Goal: Complete application form: Complete application form

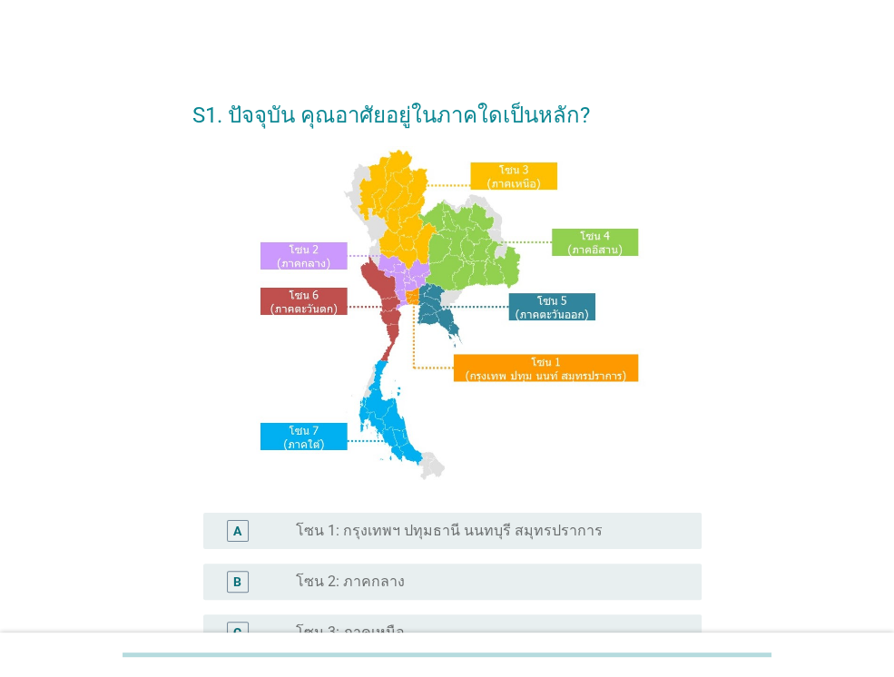
click at [476, 529] on label "โซน 1: กรุงเทพฯ ปทุมธานี นนทบุรี สมุทรปราการ" at bounding box center [449, 531] width 307 height 18
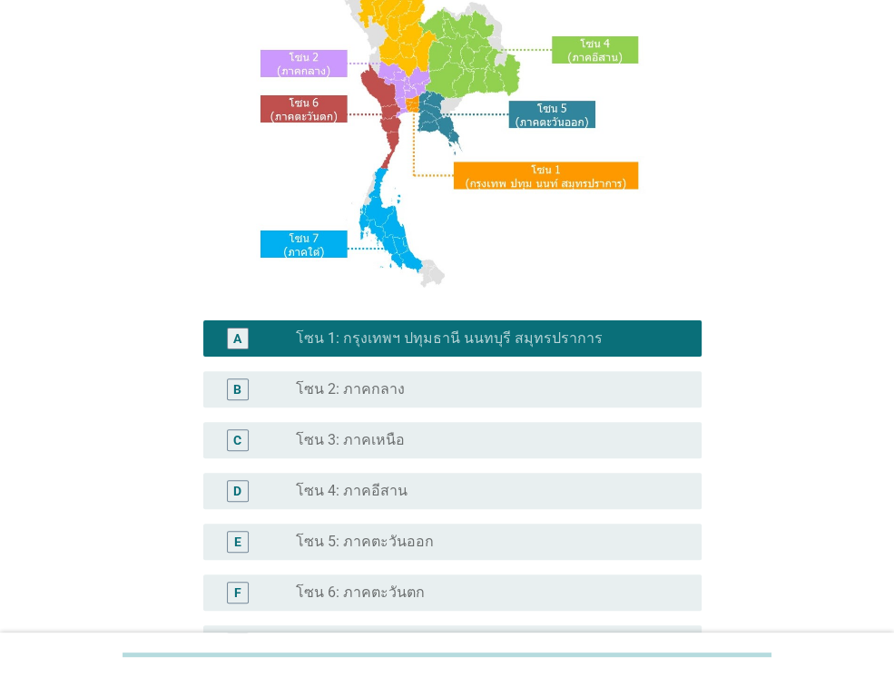
scroll to position [410, 0]
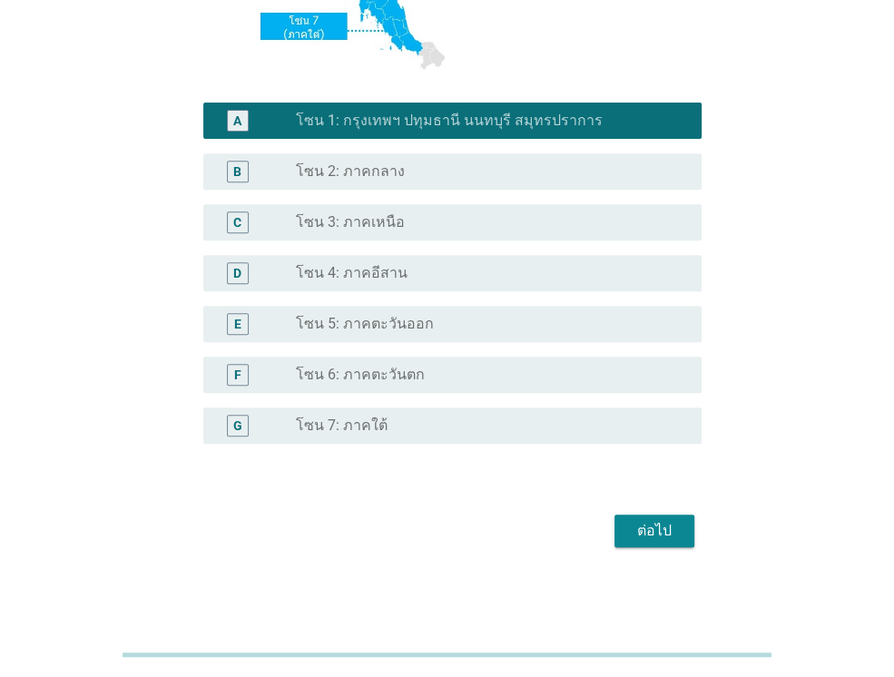
click at [647, 537] on div "ต่อไป" at bounding box center [654, 531] width 51 height 22
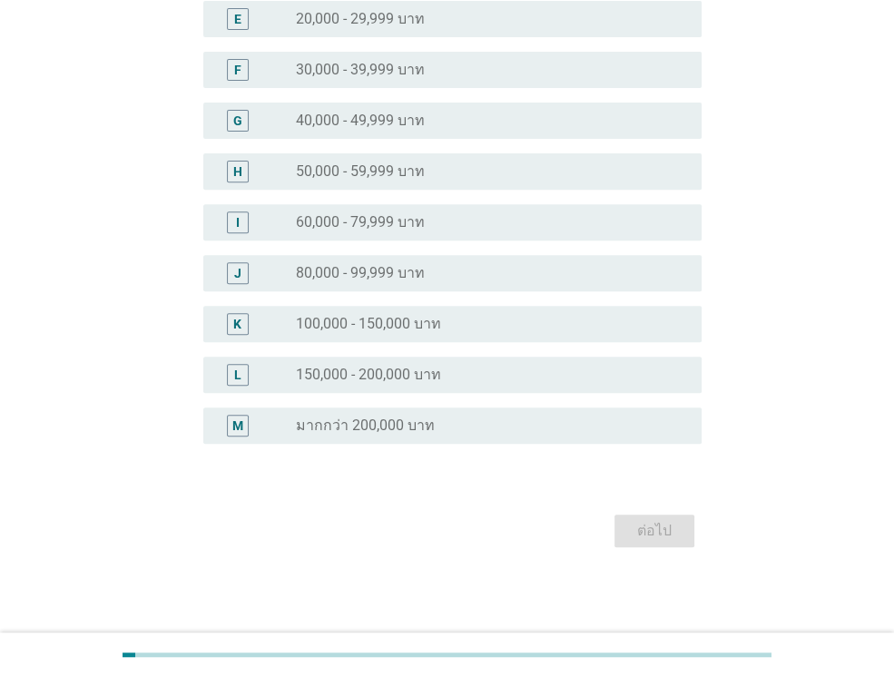
scroll to position [0, 0]
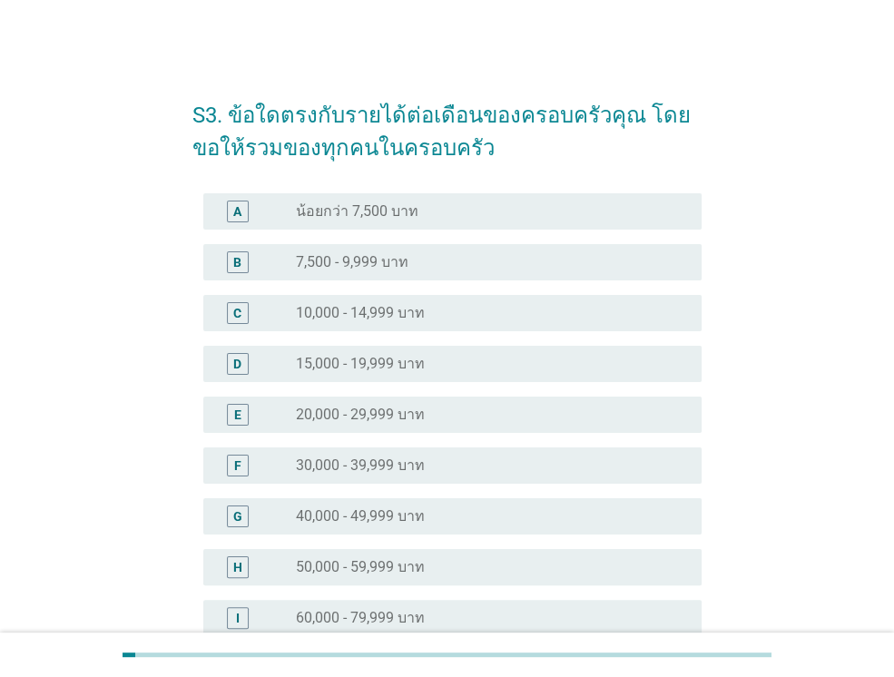
click at [519, 364] on div "radio_button_unchecked 15,000 - 19,999 บาท" at bounding box center [484, 364] width 377 height 18
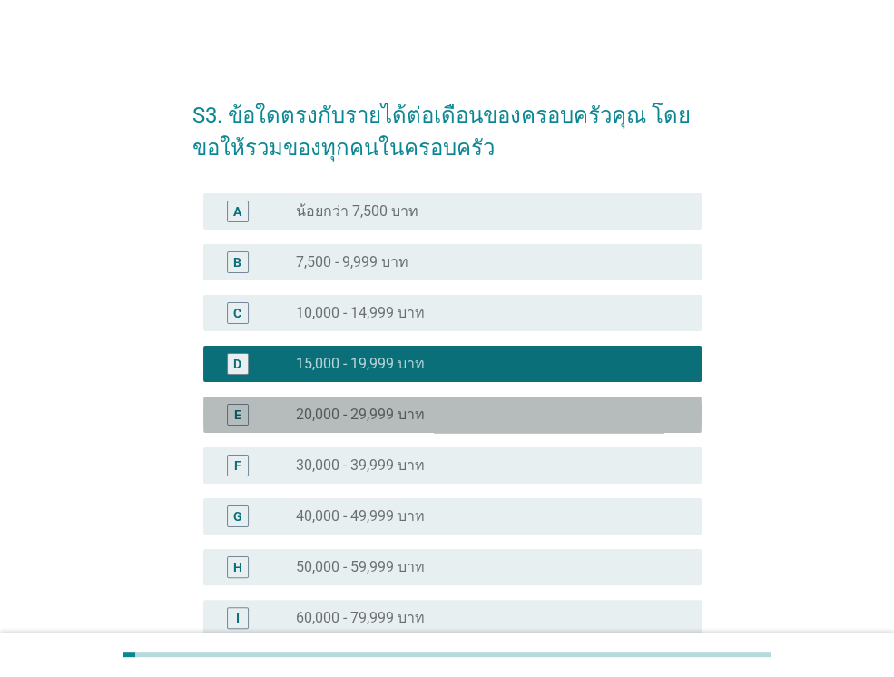
click at [516, 404] on div "radio_button_unchecked 20,000 - 29,999 บาท" at bounding box center [491, 415] width 391 height 22
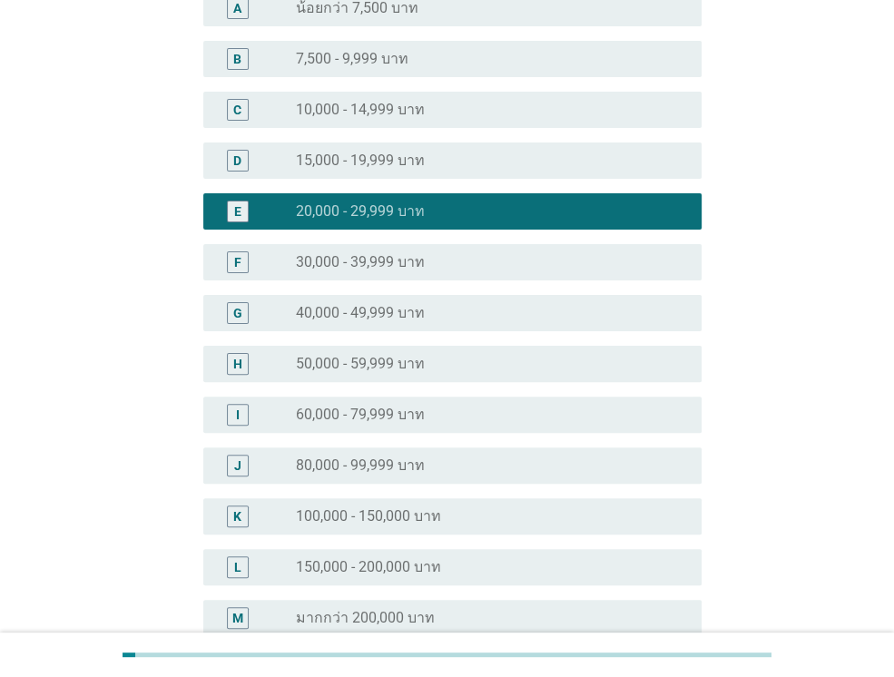
scroll to position [396, 0]
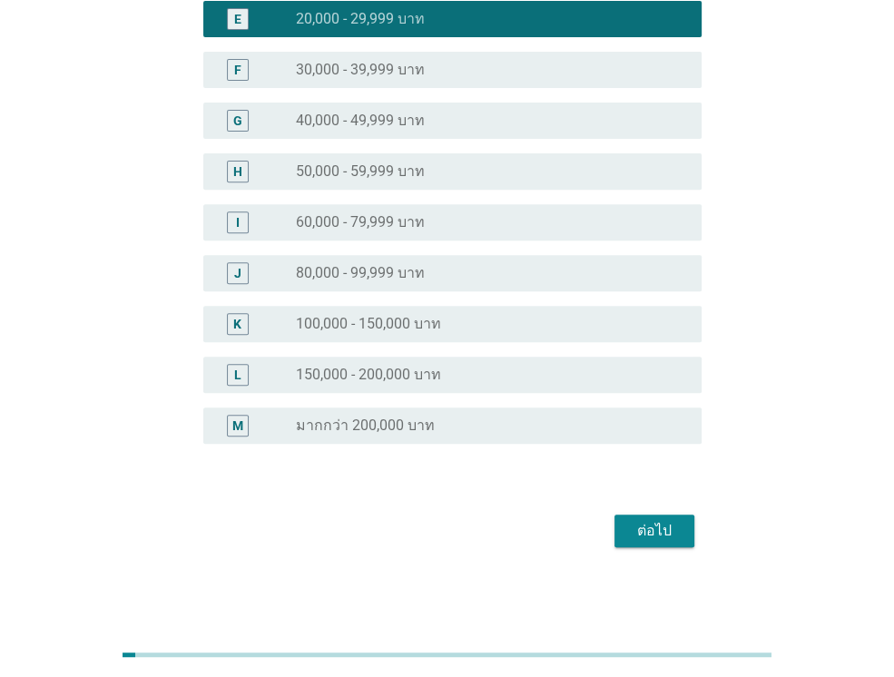
click at [673, 547] on div "ต่อไป" at bounding box center [446, 531] width 509 height 44
click at [676, 542] on button "ต่อไป" at bounding box center [655, 531] width 80 height 33
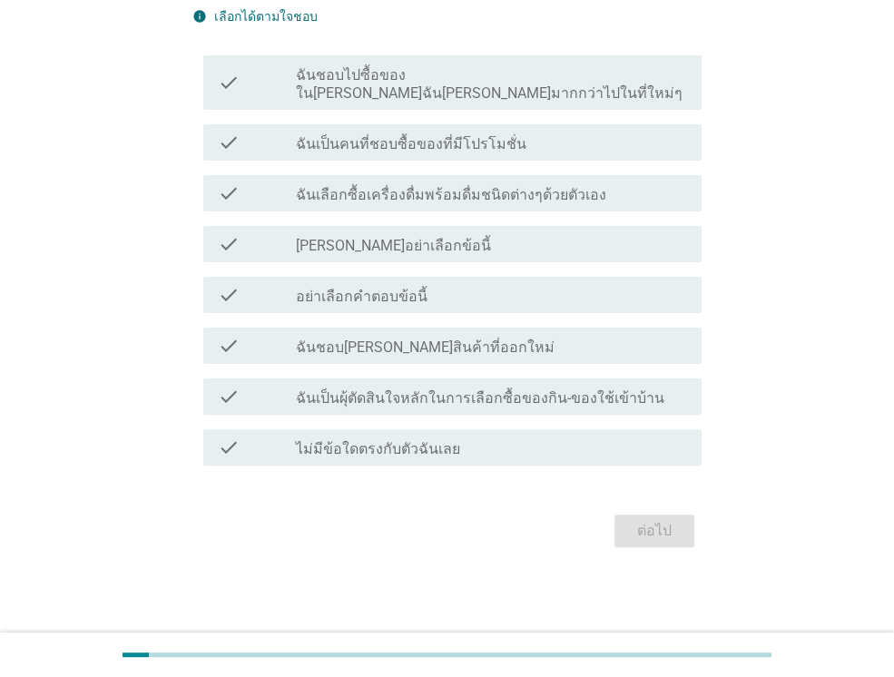
scroll to position [0, 0]
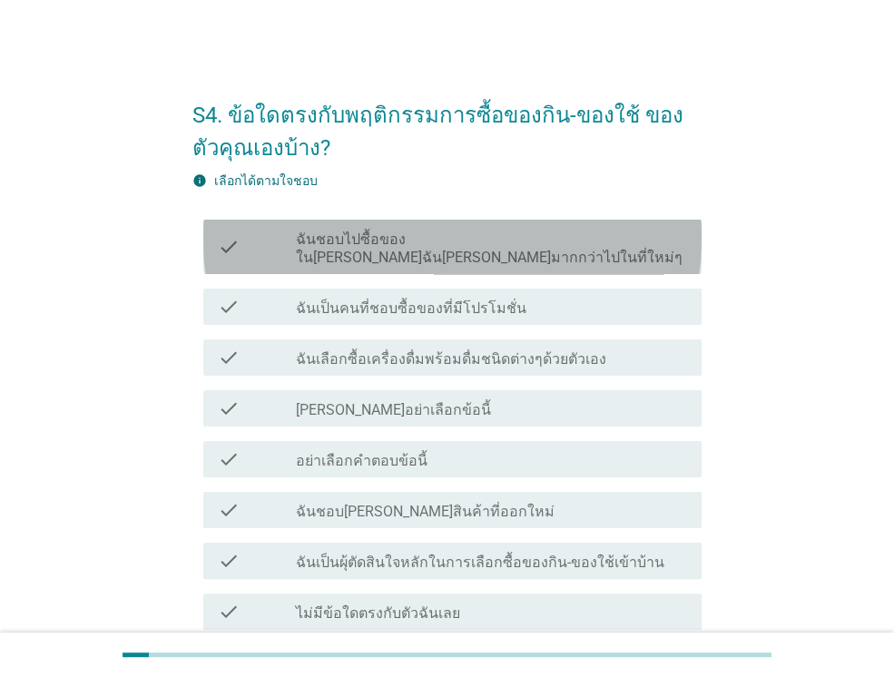
click at [563, 251] on div "check check_box_outline_blank ฉันชอบไปซื้อของใน[PERSON_NAME]ฉัน[PERSON_NAME]มาก…" at bounding box center [452, 247] width 498 height 54
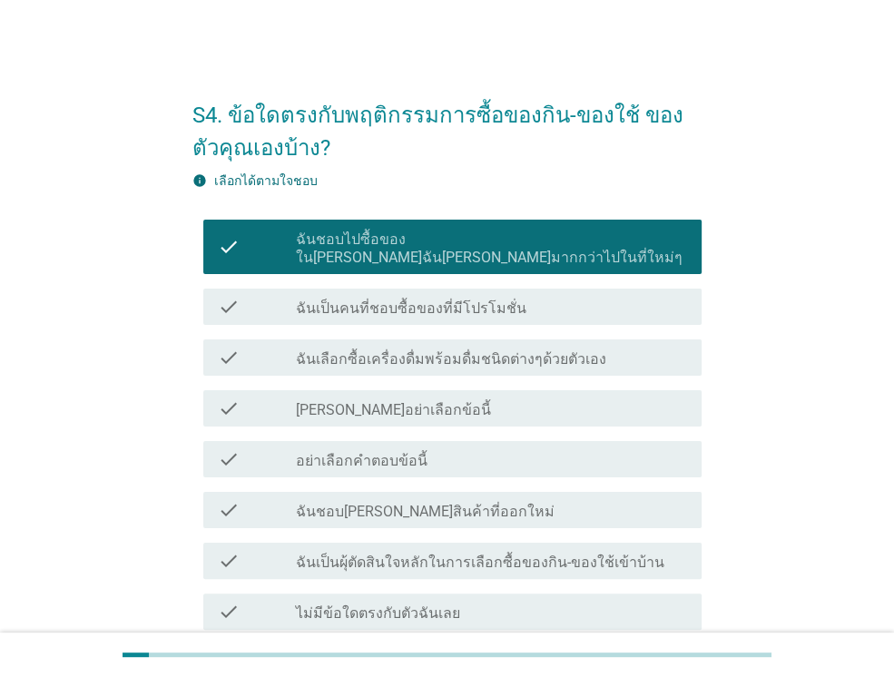
click at [548, 296] on div "check_box_outline_blank ฉันเป็นคนที่ชอบซื้อของที่มีโปรโมชั่น" at bounding box center [491, 307] width 391 height 22
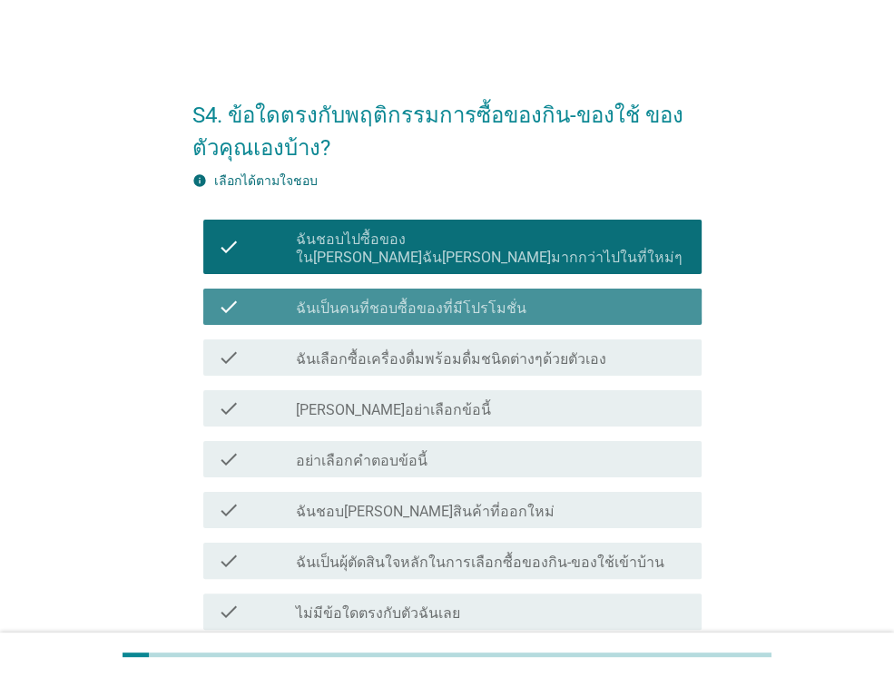
click at [548, 296] on div "check_box_outline_blank ฉันเป็นคนที่ชอบซื้อของที่มีโปรโมชั่น" at bounding box center [491, 307] width 391 height 22
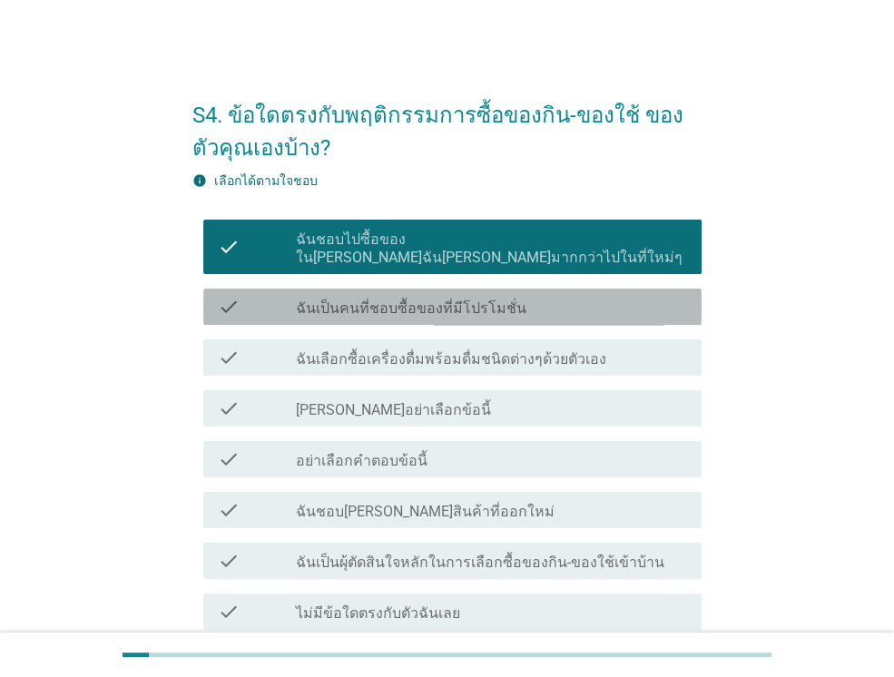
click at [563, 296] on div "check_box_outline_blank ฉันเป็นคนที่ชอบซื้อของที่มีโปรโมชั่น" at bounding box center [491, 307] width 391 height 22
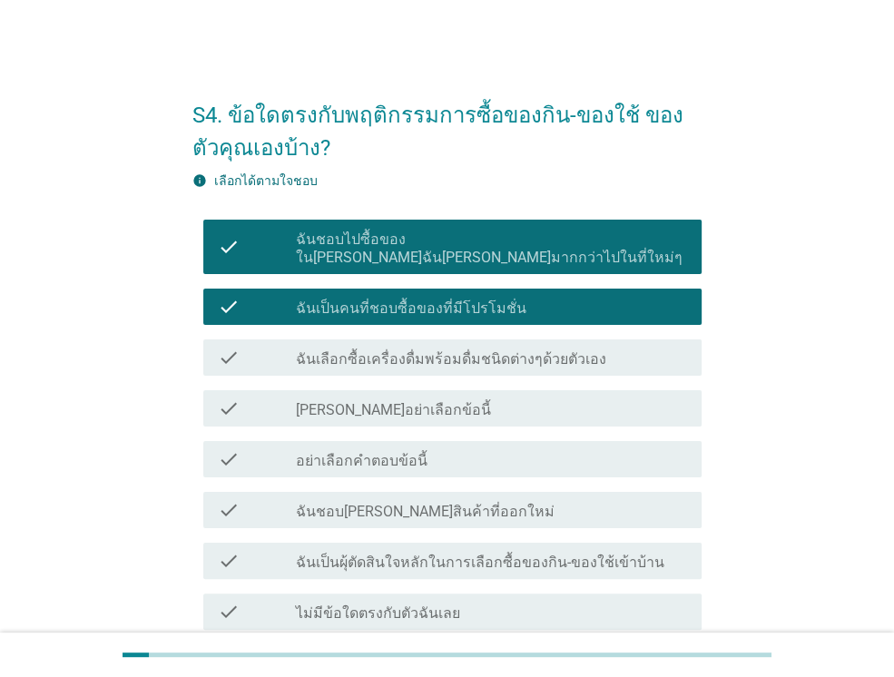
click at [563, 350] on label "ฉันเลือกซื้อเครื่องดื่มพร้อมดื่มชนิดต่างๆด้วยตัวเอง" at bounding box center [451, 359] width 310 height 18
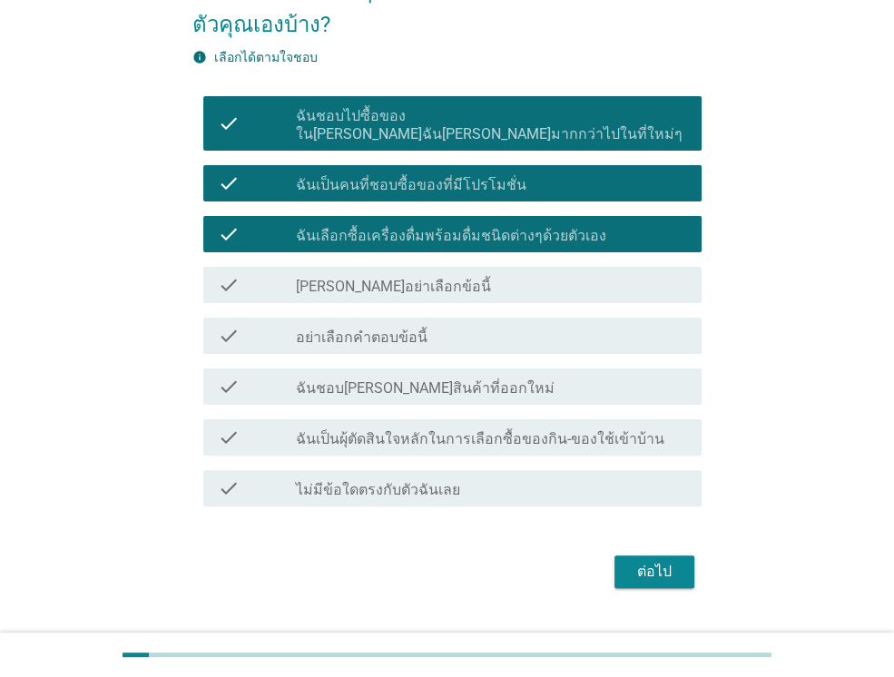
scroll to position [145, 0]
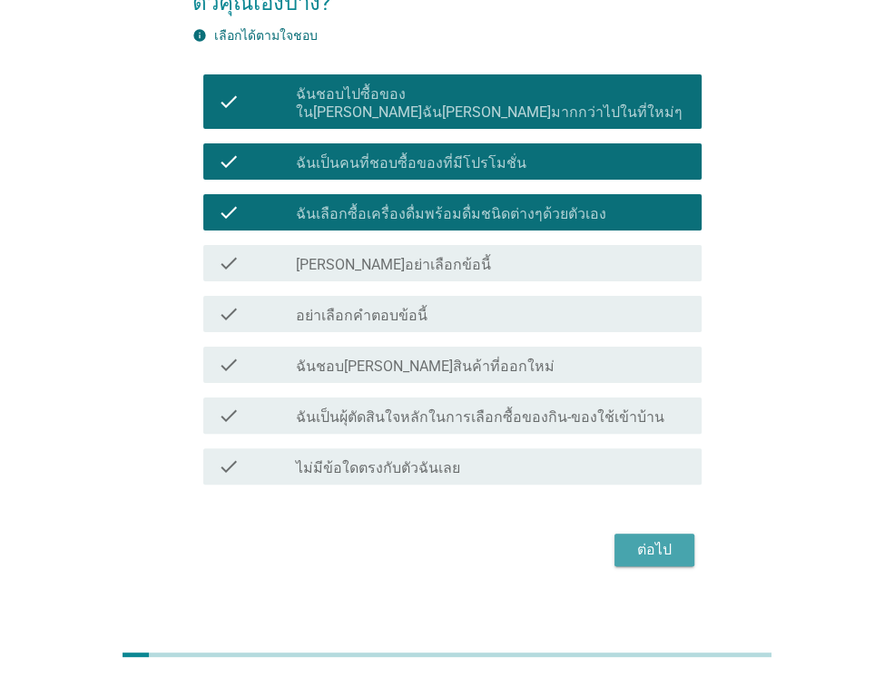
click at [679, 535] on button "ต่อไป" at bounding box center [655, 550] width 80 height 33
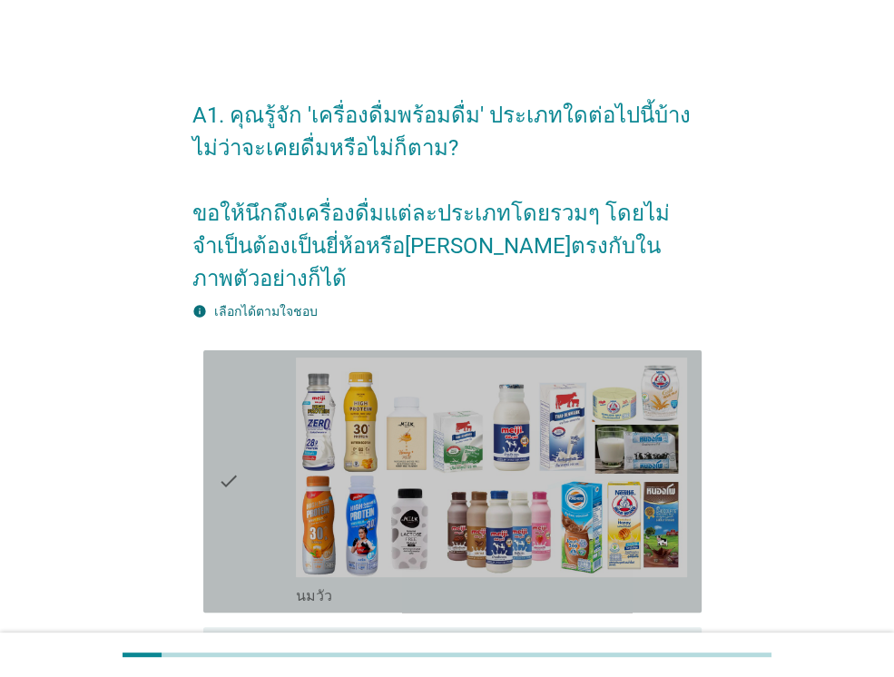
click at [265, 473] on div "check" at bounding box center [257, 482] width 78 height 248
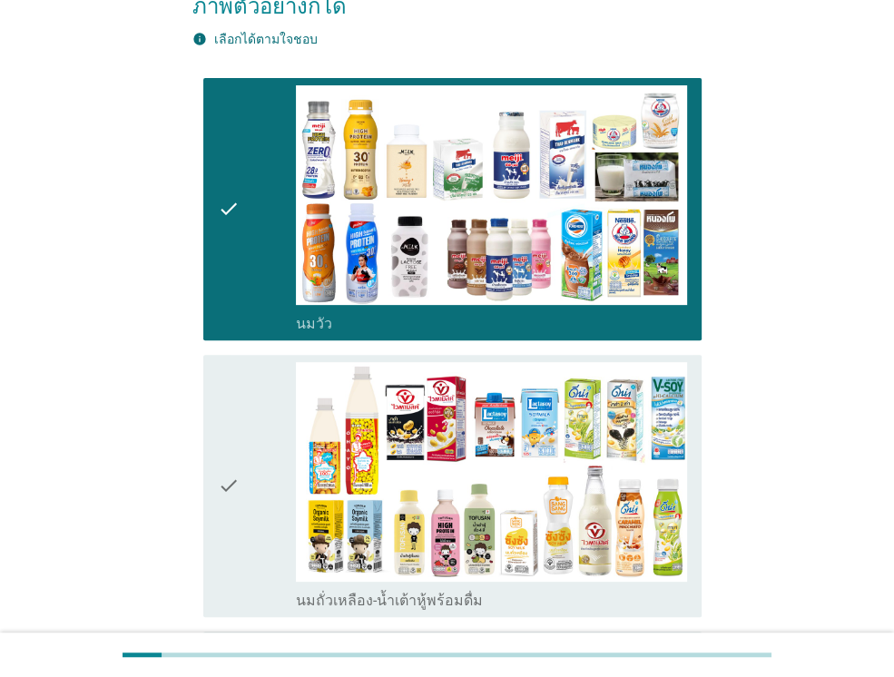
click at [240, 429] on div "check" at bounding box center [257, 486] width 78 height 248
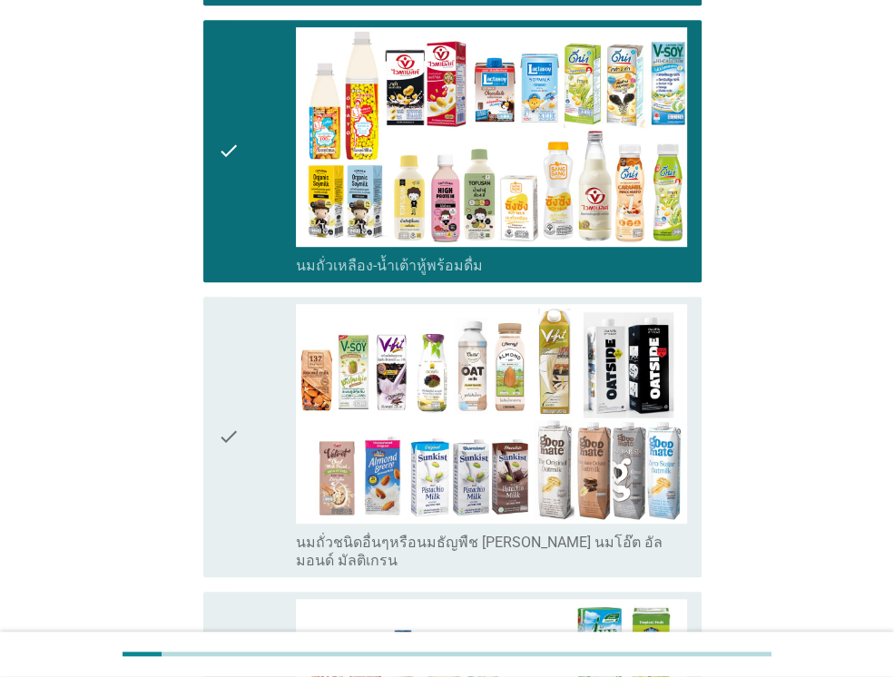
scroll to position [636, 0]
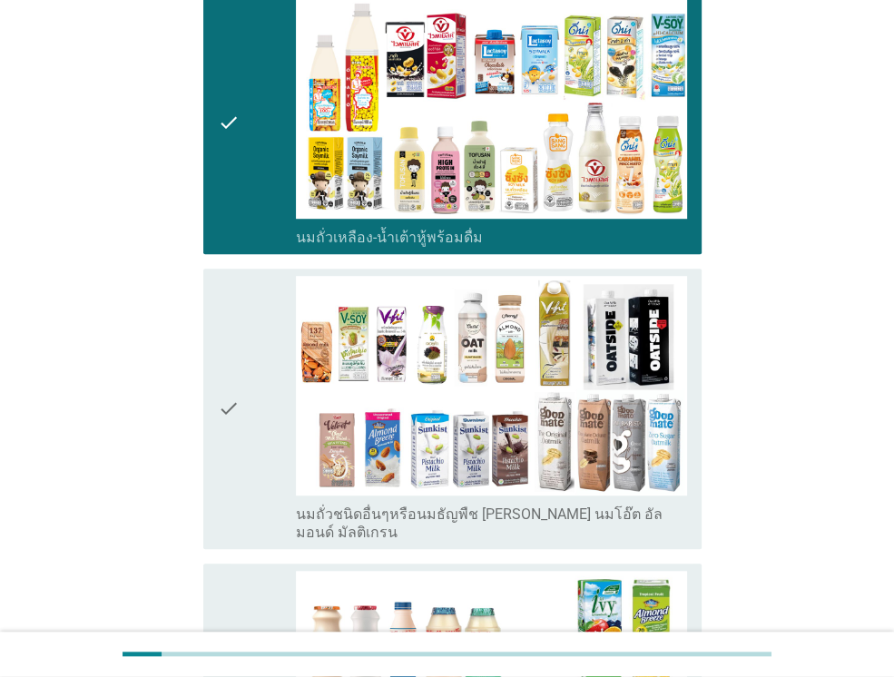
click at [251, 451] on div "check" at bounding box center [257, 409] width 78 height 266
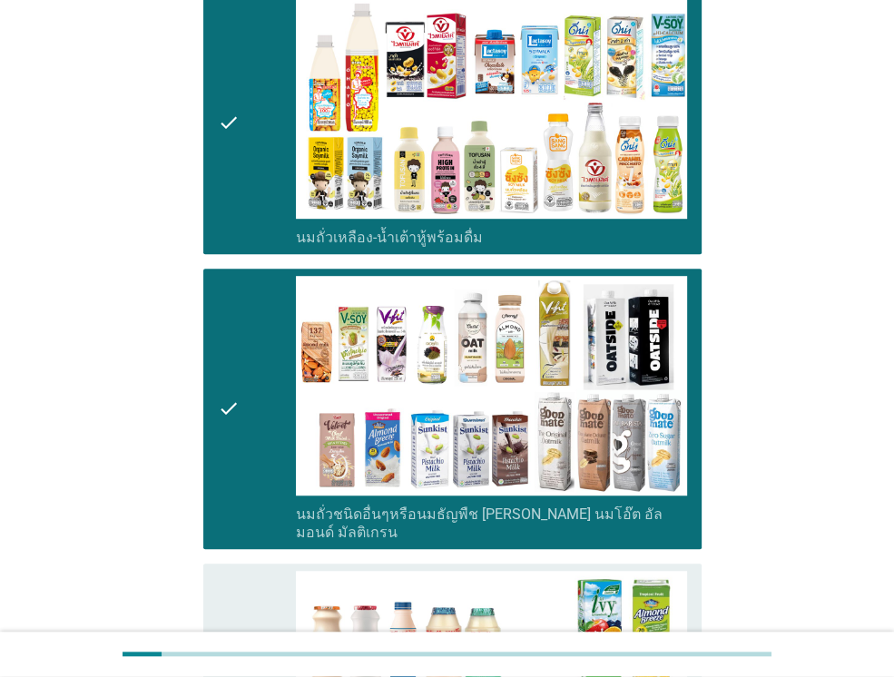
click at [251, 451] on div "check" at bounding box center [257, 409] width 78 height 266
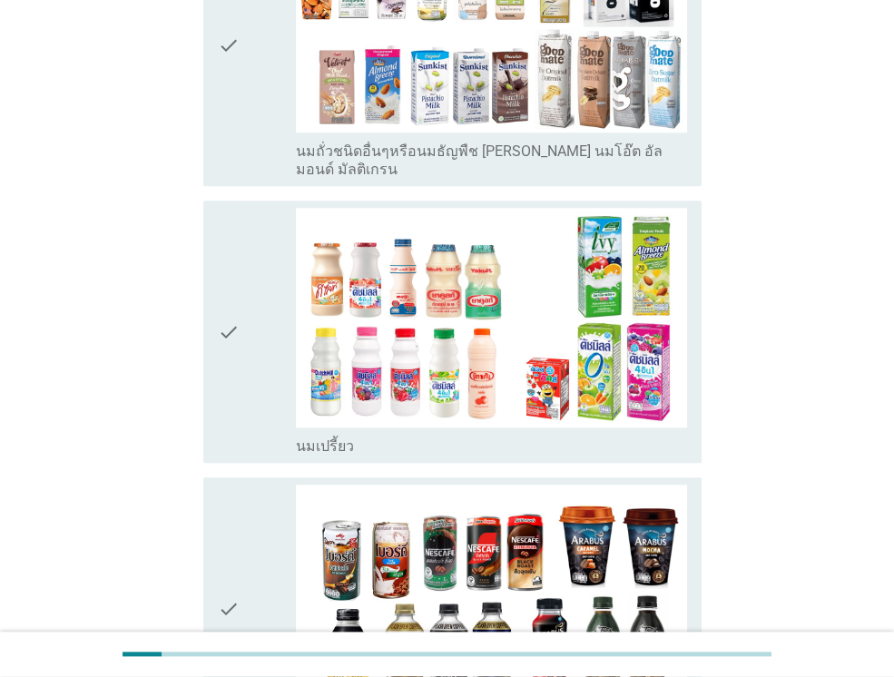
click at [253, 348] on div "check" at bounding box center [257, 332] width 78 height 248
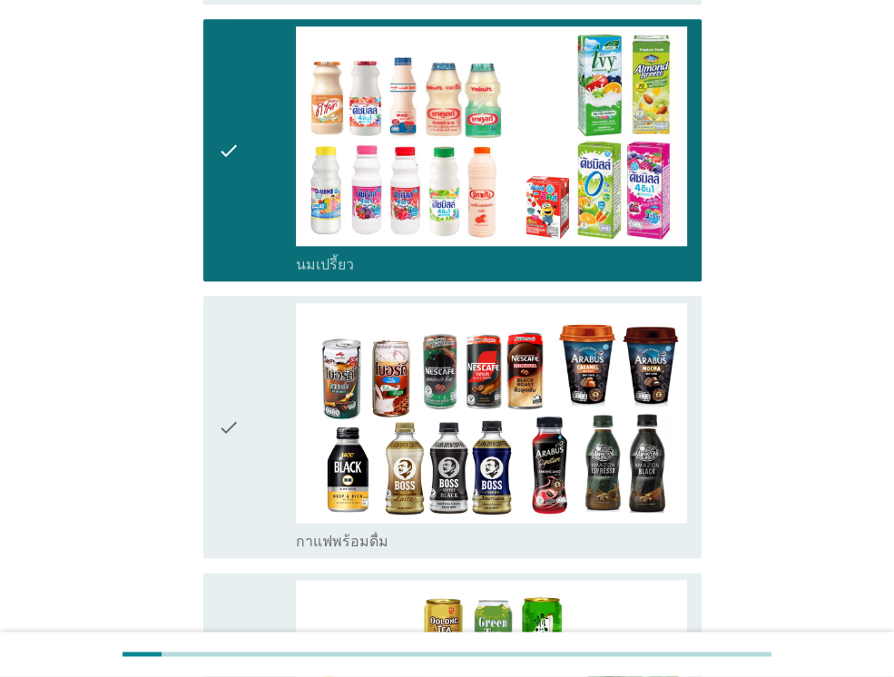
click at [246, 364] on div "check" at bounding box center [257, 427] width 78 height 248
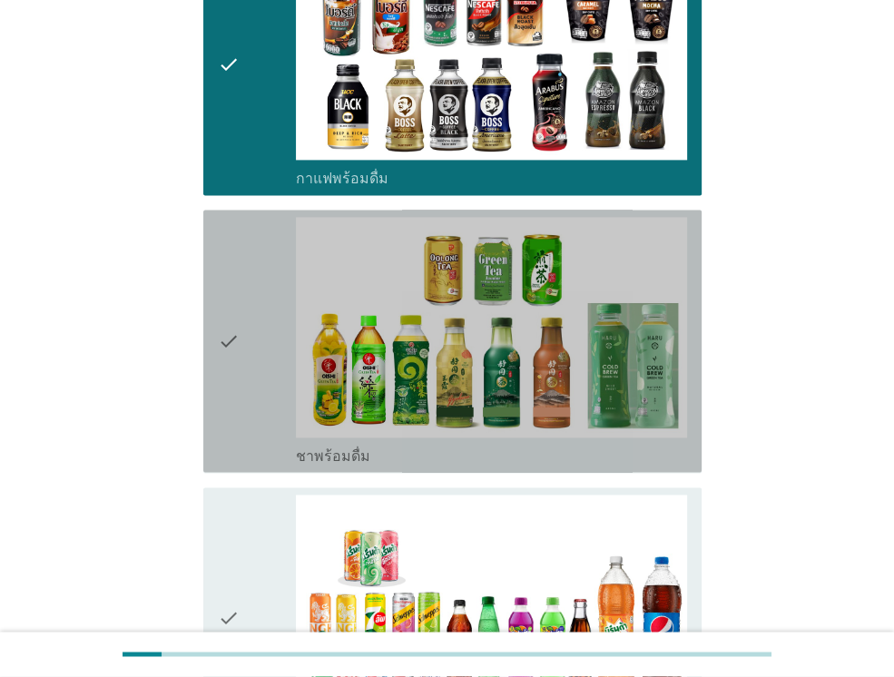
click at [250, 373] on div "check" at bounding box center [257, 341] width 78 height 248
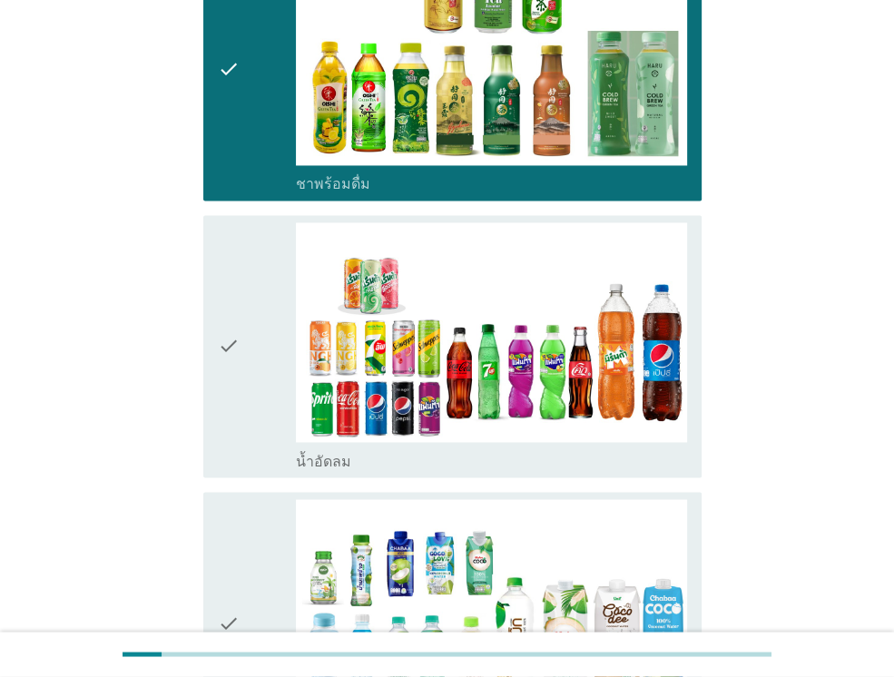
click at [240, 352] on div "check" at bounding box center [257, 346] width 78 height 248
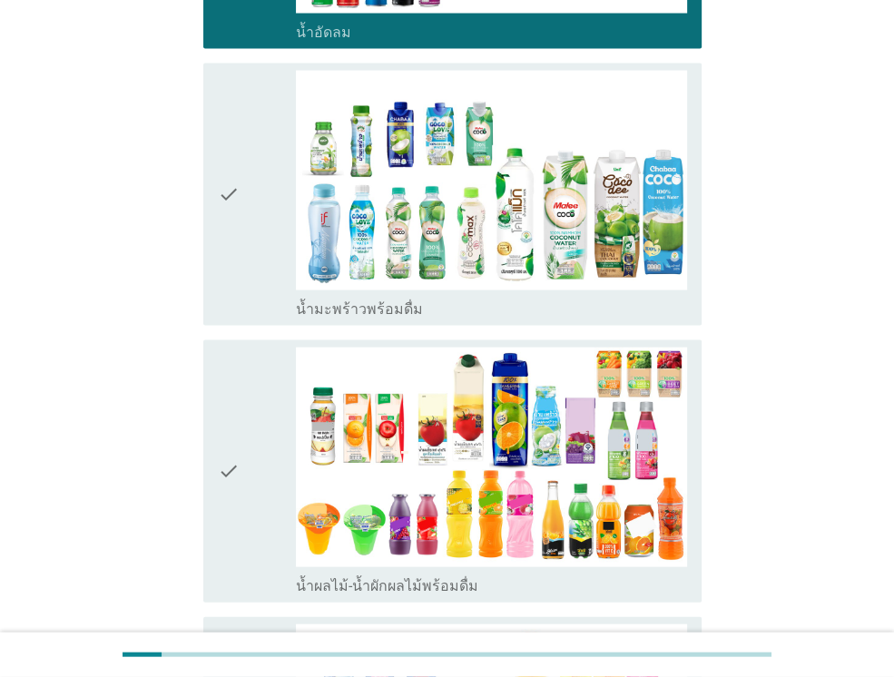
scroll to position [2270, 0]
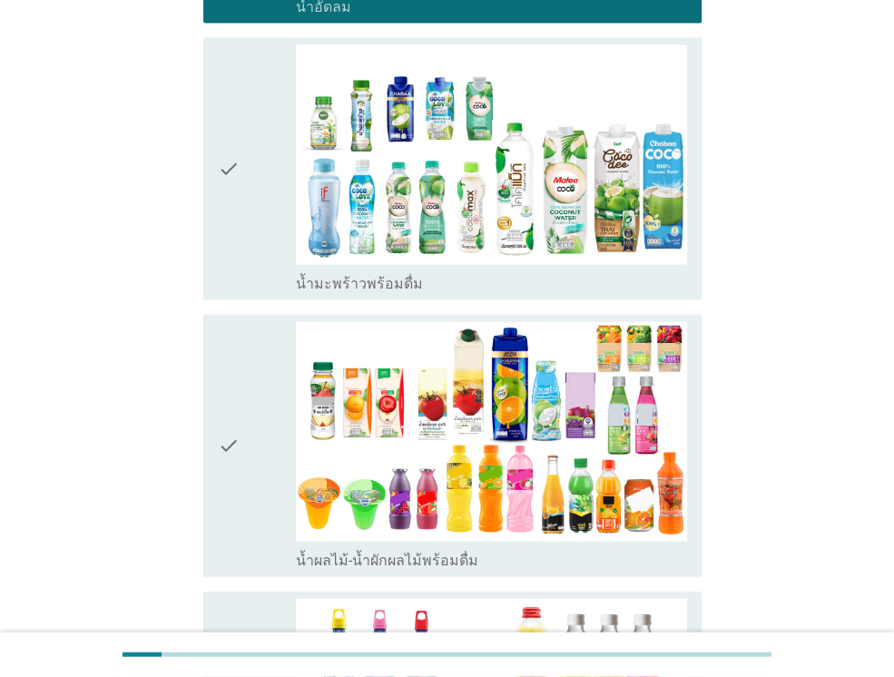
click at [234, 342] on icon "check" at bounding box center [229, 446] width 22 height 248
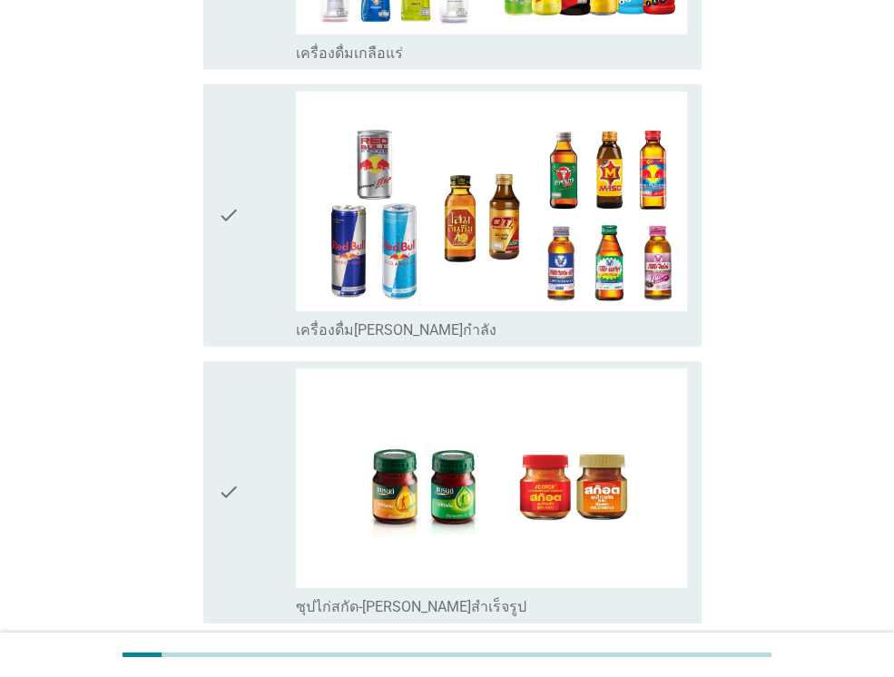
scroll to position [3632, 0]
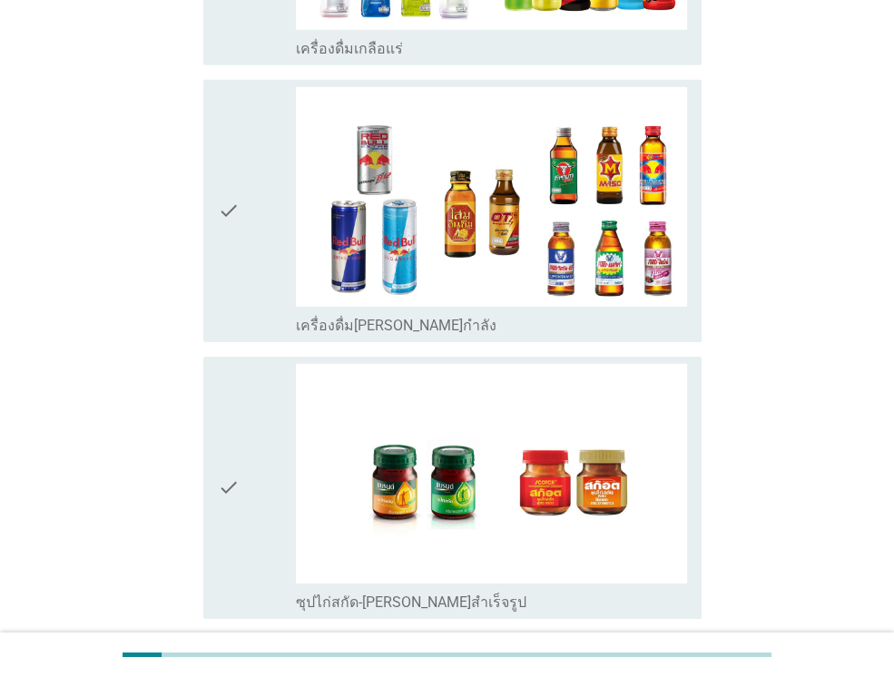
click at [243, 197] on div "check" at bounding box center [257, 211] width 78 height 248
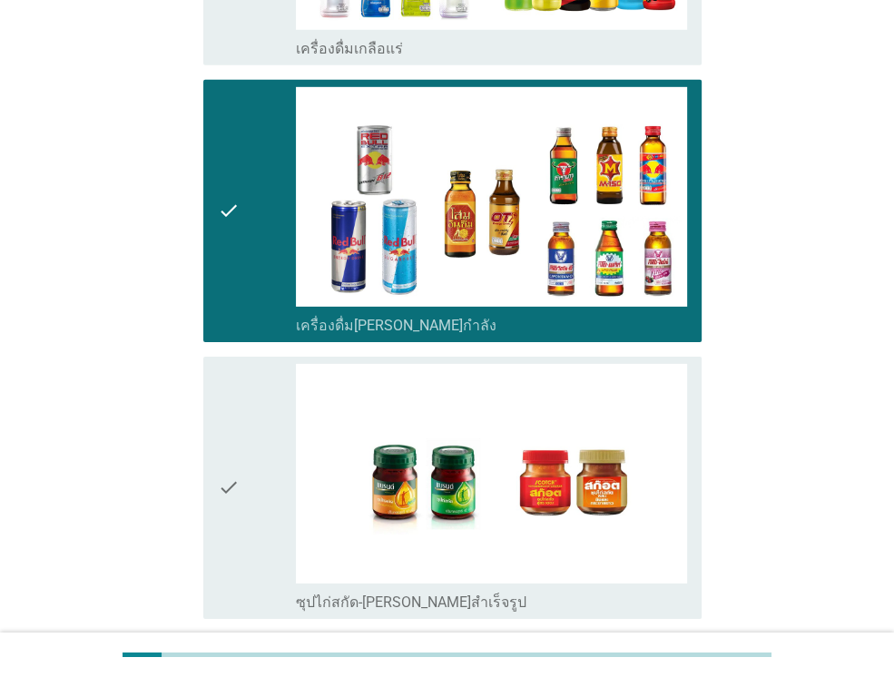
click at [228, 387] on icon "check" at bounding box center [229, 488] width 22 height 248
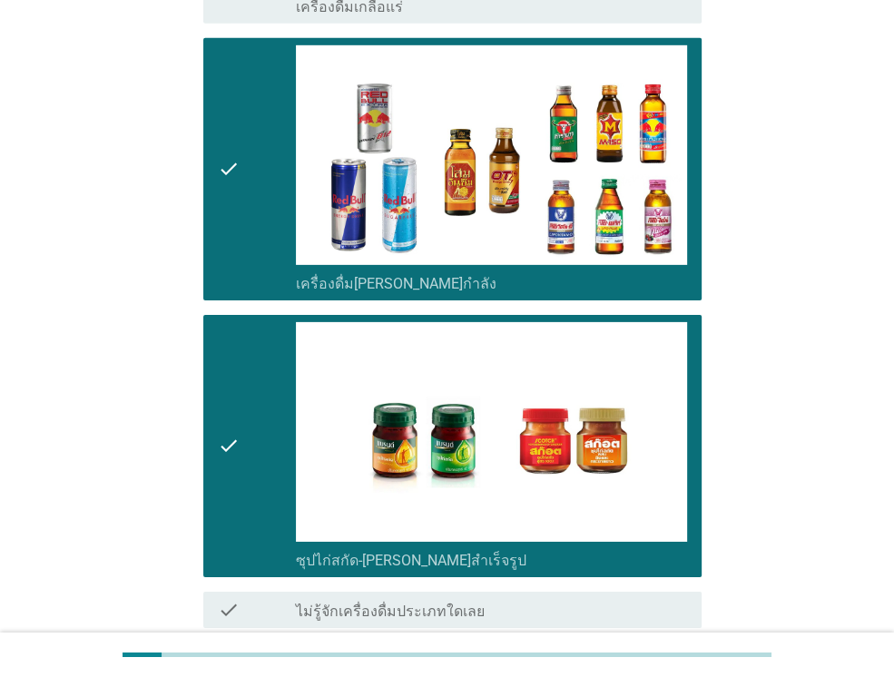
scroll to position [3759, 0]
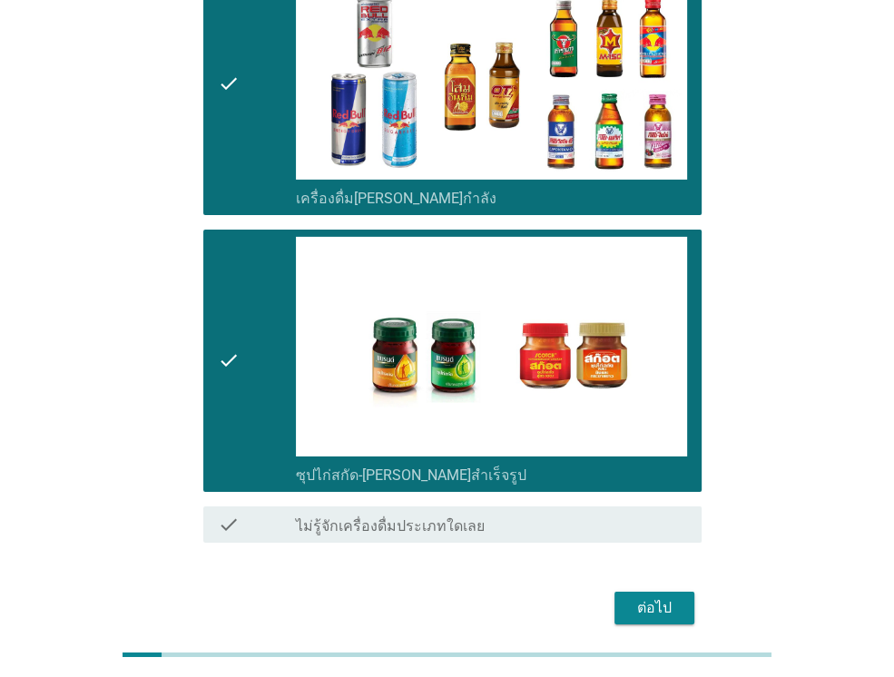
click at [665, 597] on div "ต่อไป" at bounding box center [654, 608] width 51 height 22
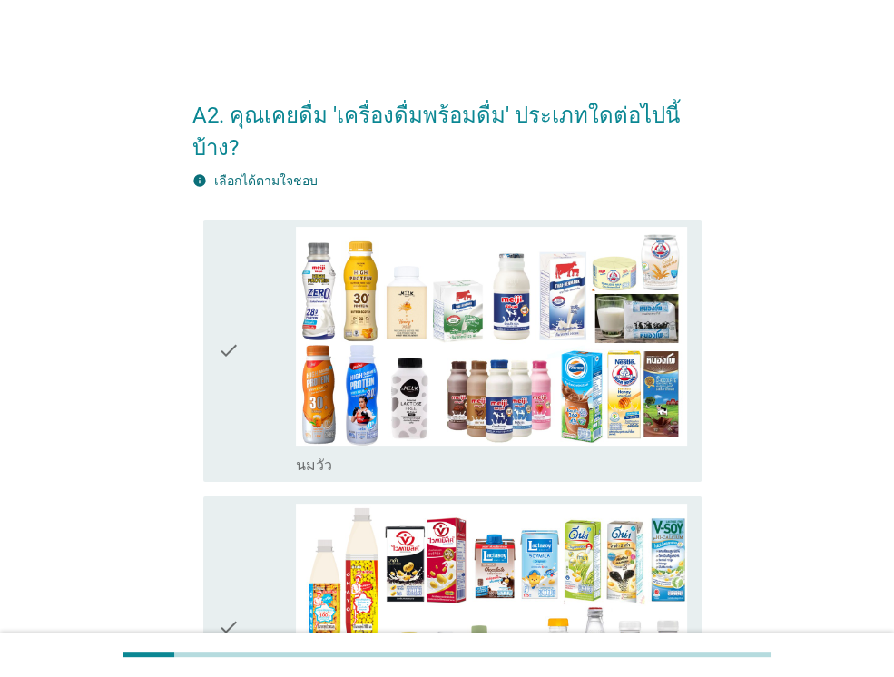
click at [232, 369] on icon "check" at bounding box center [229, 351] width 22 height 248
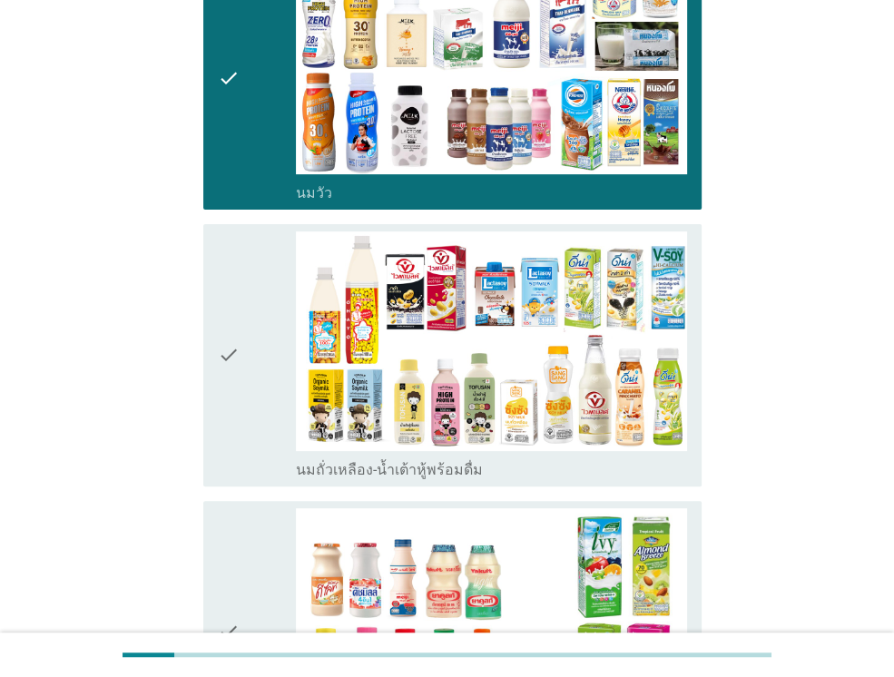
click at [235, 331] on icon "check" at bounding box center [229, 356] width 22 height 248
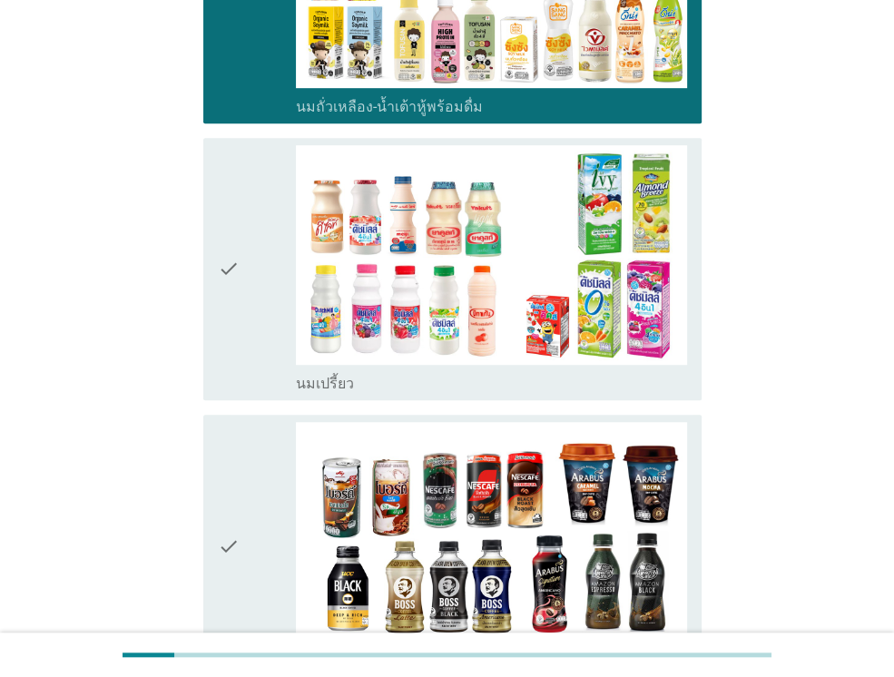
click at [242, 328] on div "check" at bounding box center [257, 269] width 78 height 248
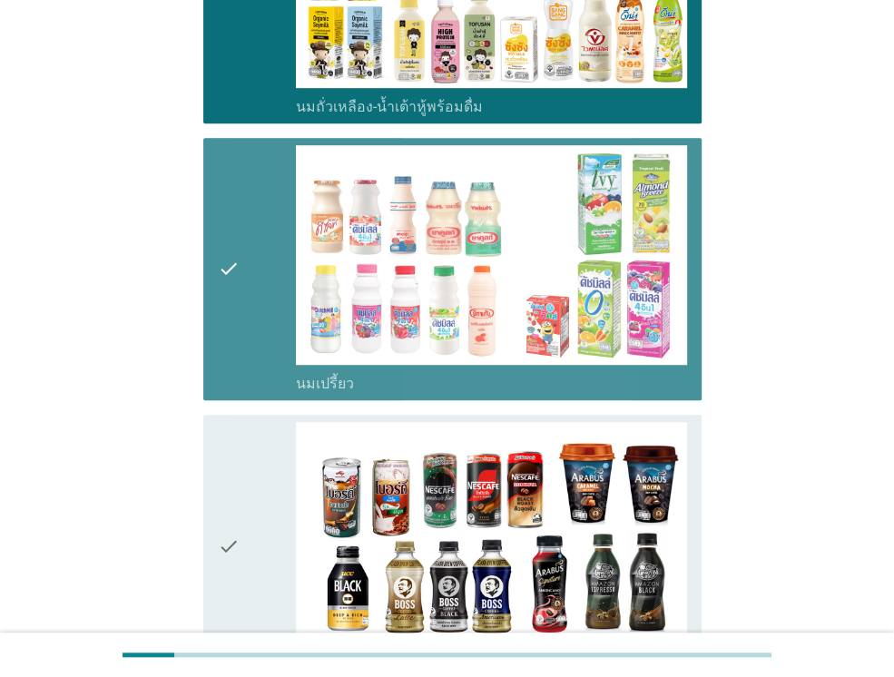
click at [240, 476] on icon "check" at bounding box center [229, 546] width 22 height 248
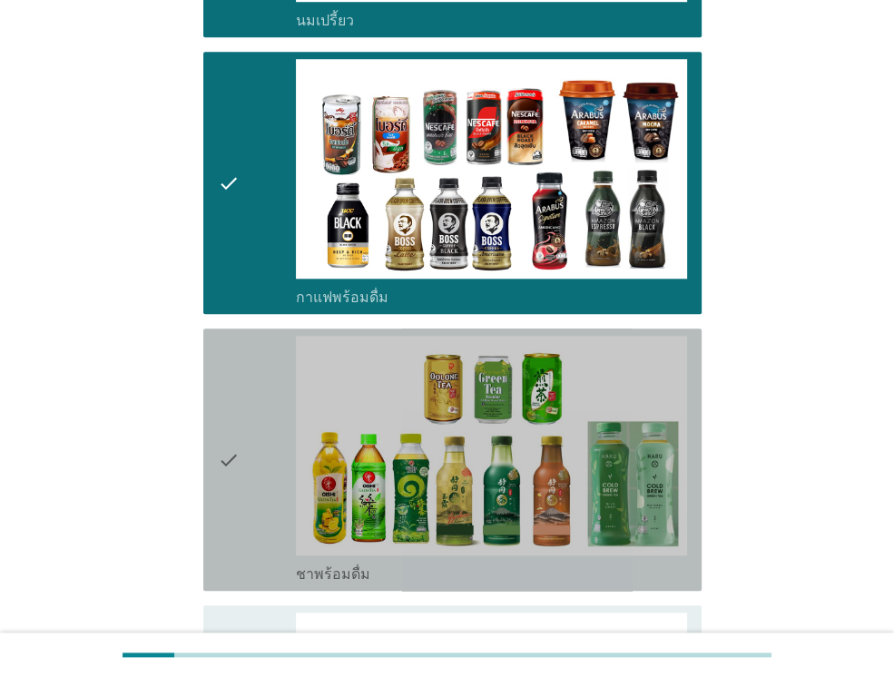
click at [241, 462] on div "check" at bounding box center [257, 460] width 78 height 248
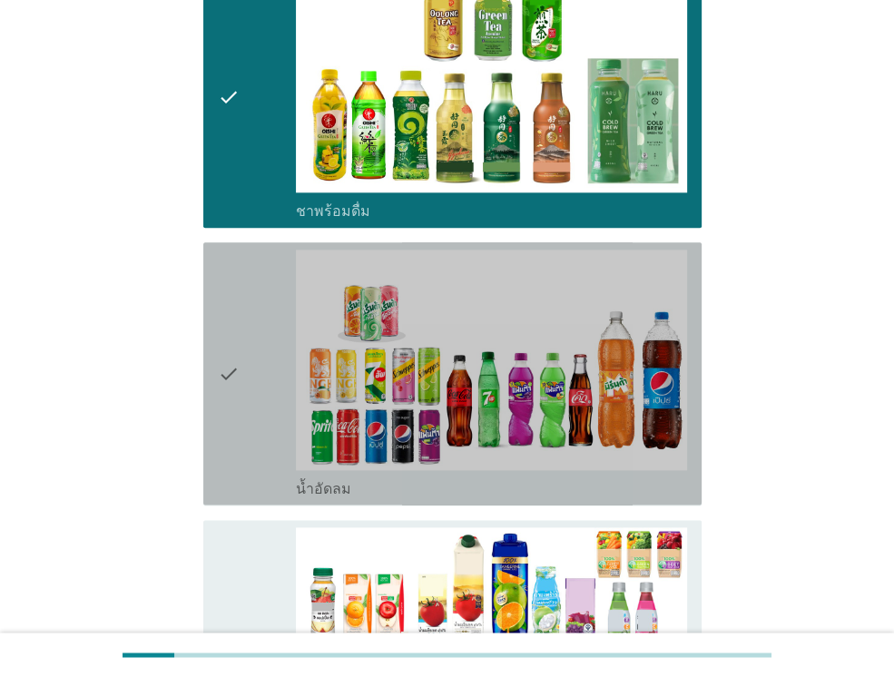
click at [246, 454] on div "check" at bounding box center [257, 374] width 78 height 248
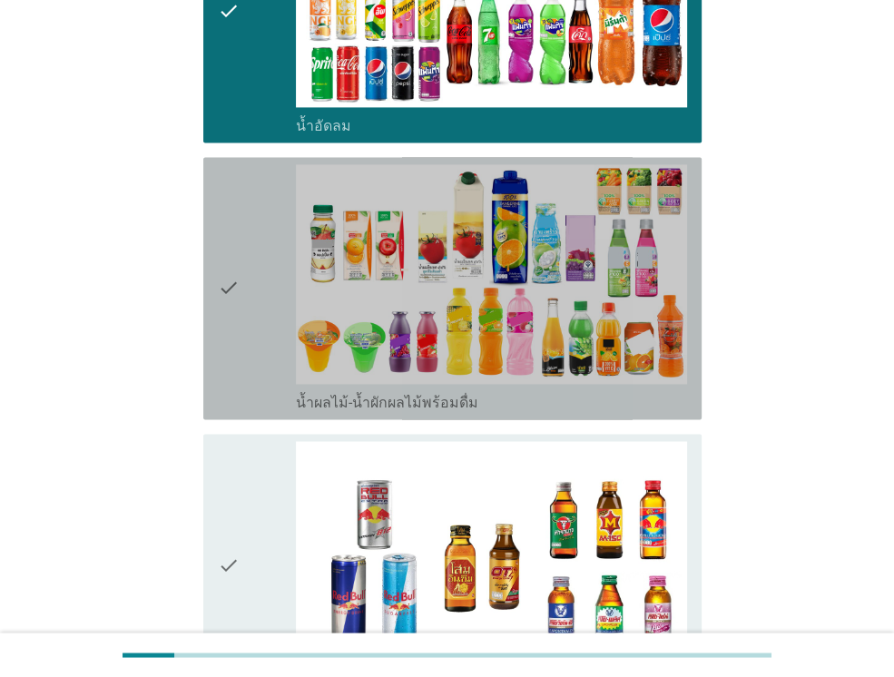
click at [225, 366] on icon "check" at bounding box center [229, 288] width 22 height 248
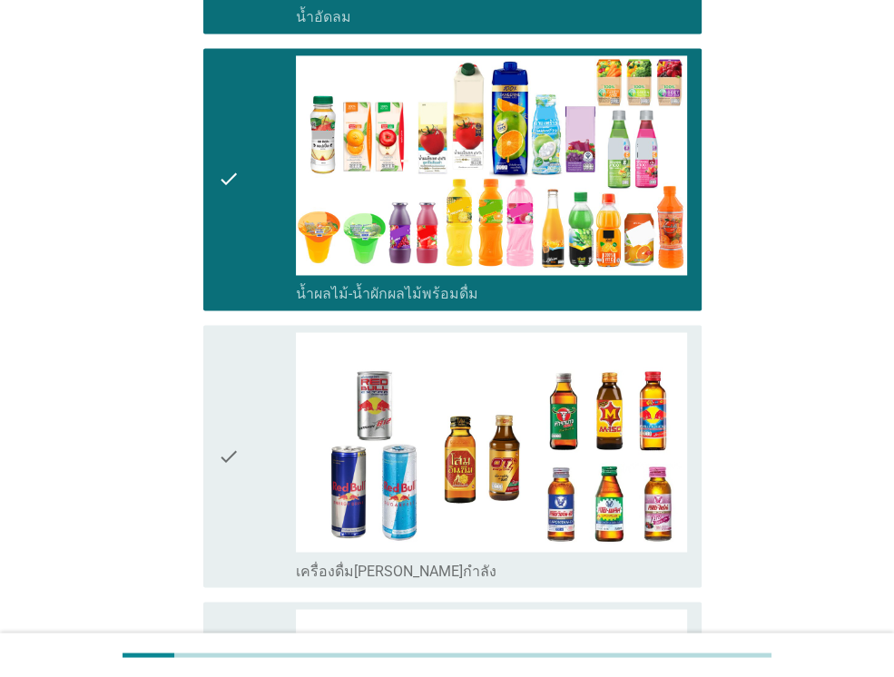
scroll to position [2088, 0]
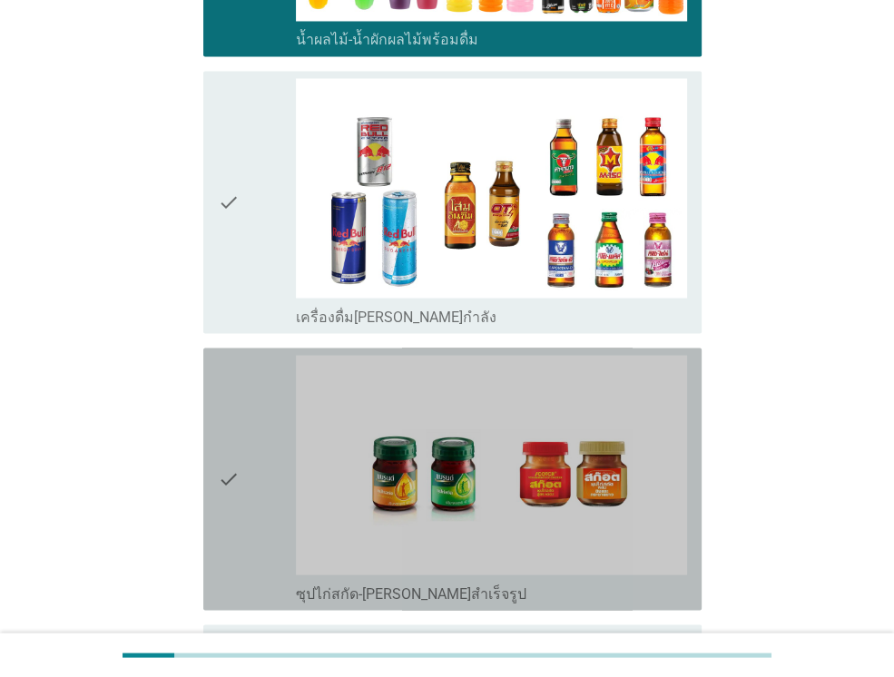
click at [236, 466] on icon "check" at bounding box center [229, 479] width 22 height 248
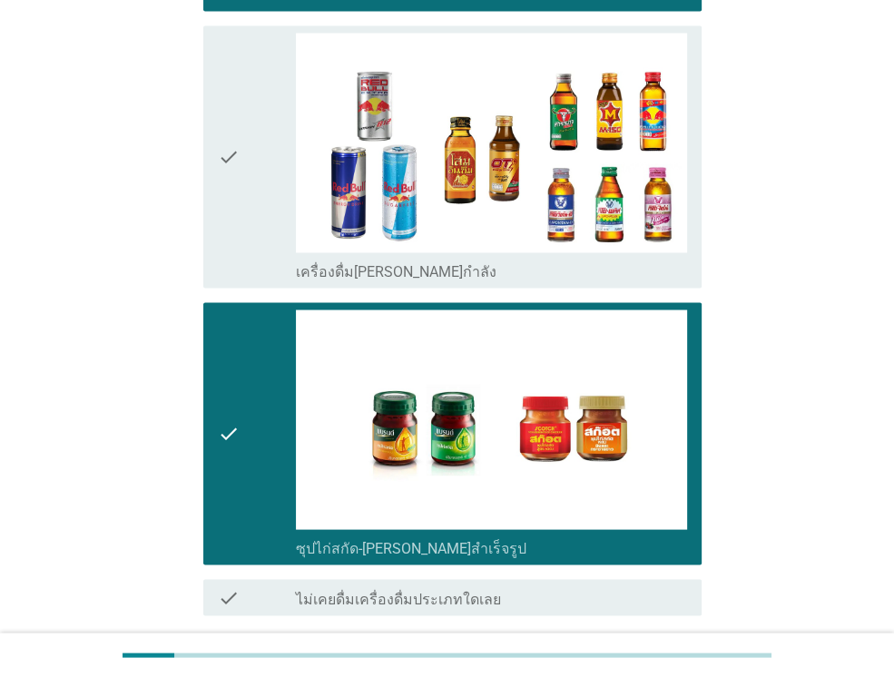
scroll to position [2245, 0]
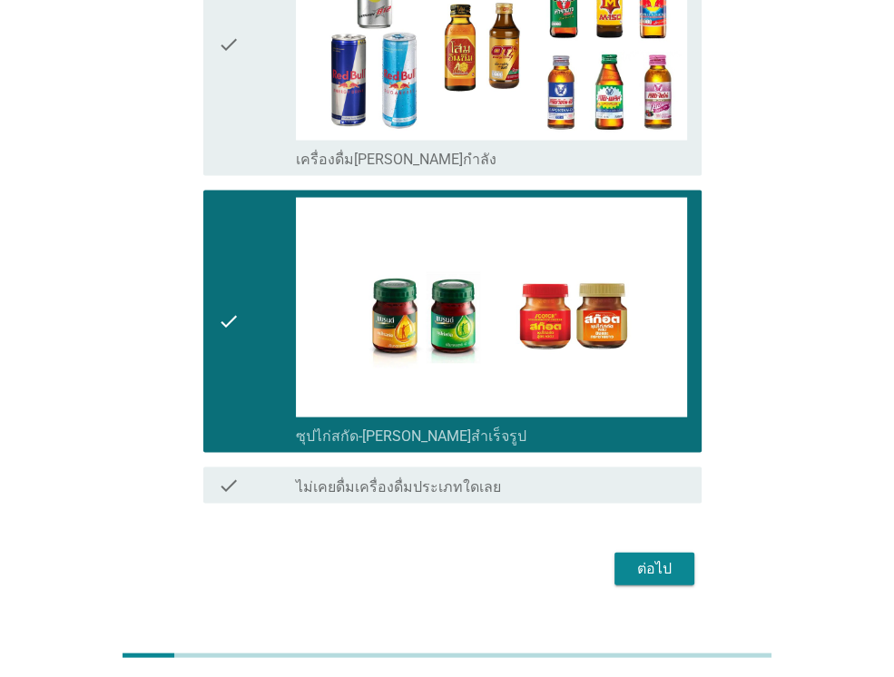
click at [652, 553] on button "ต่อไป" at bounding box center [655, 569] width 80 height 33
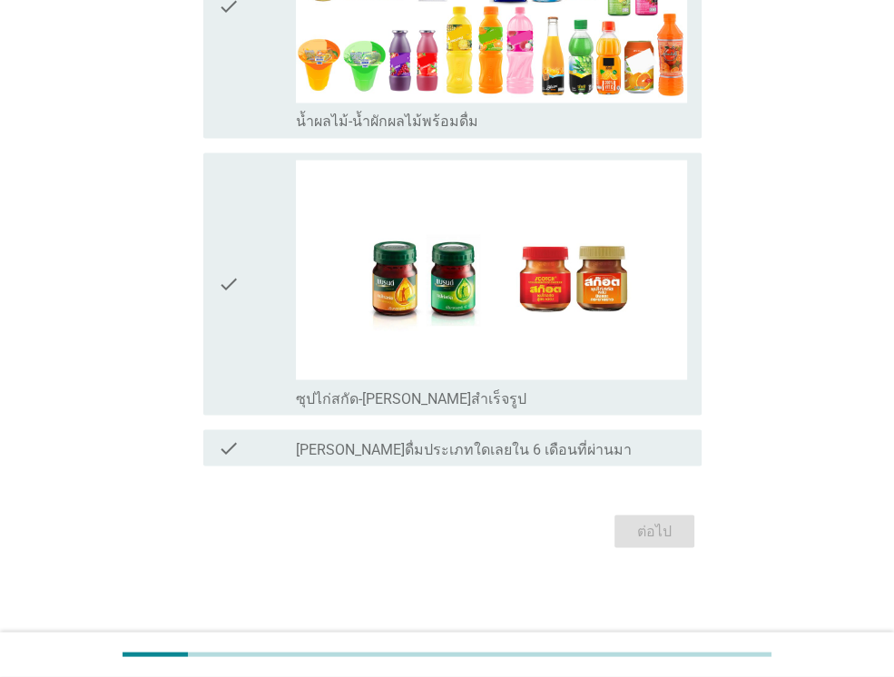
scroll to position [0, 0]
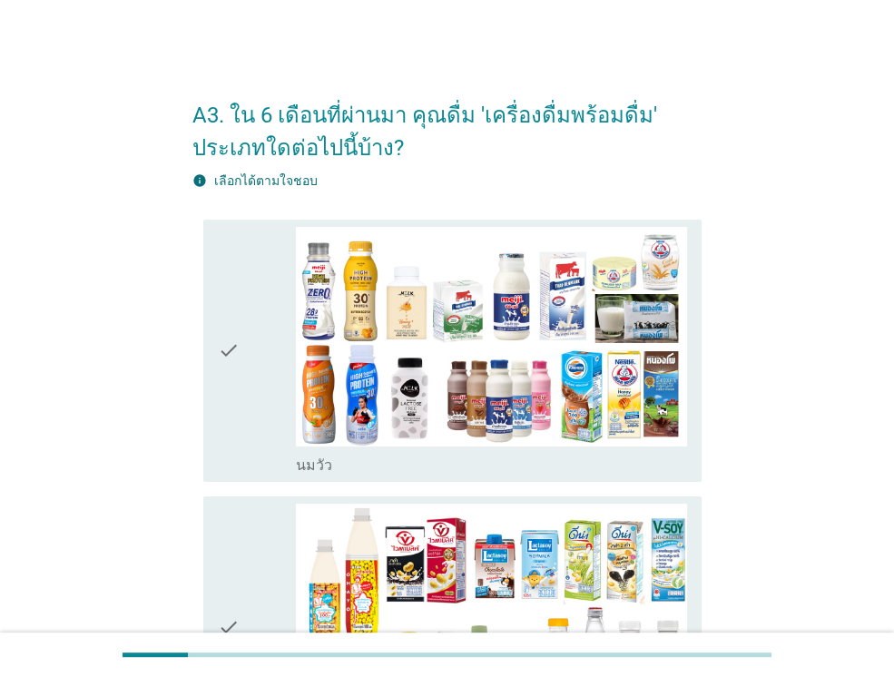
click at [245, 390] on div "check" at bounding box center [257, 351] width 78 height 248
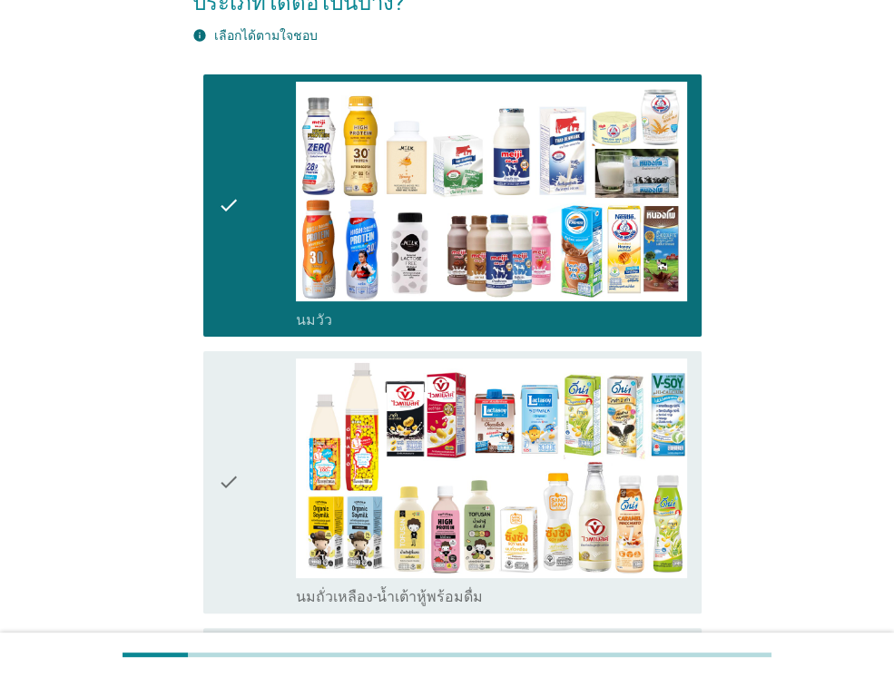
scroll to position [363, 0]
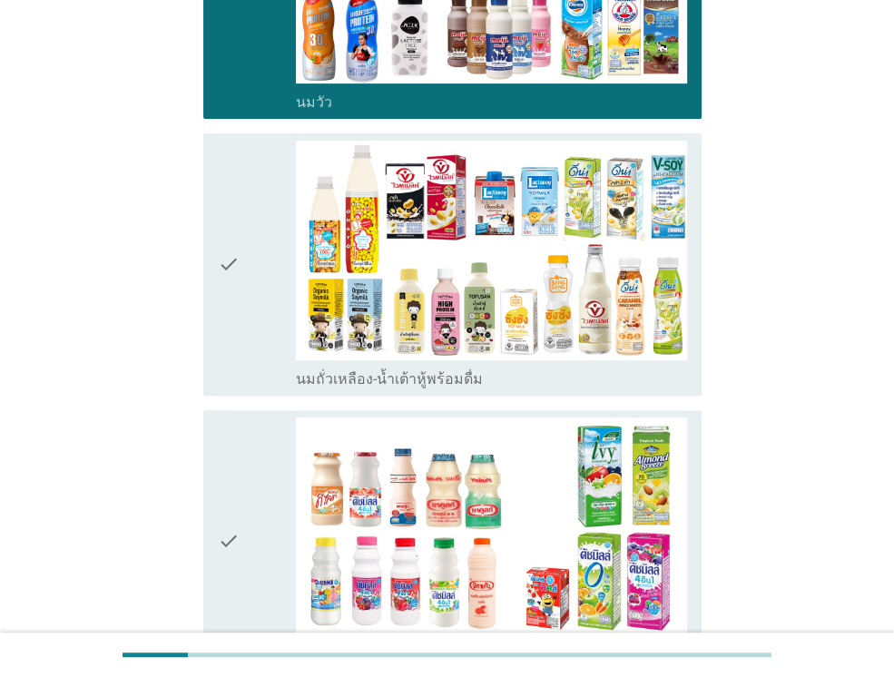
click at [252, 477] on div "check" at bounding box center [257, 542] width 78 height 248
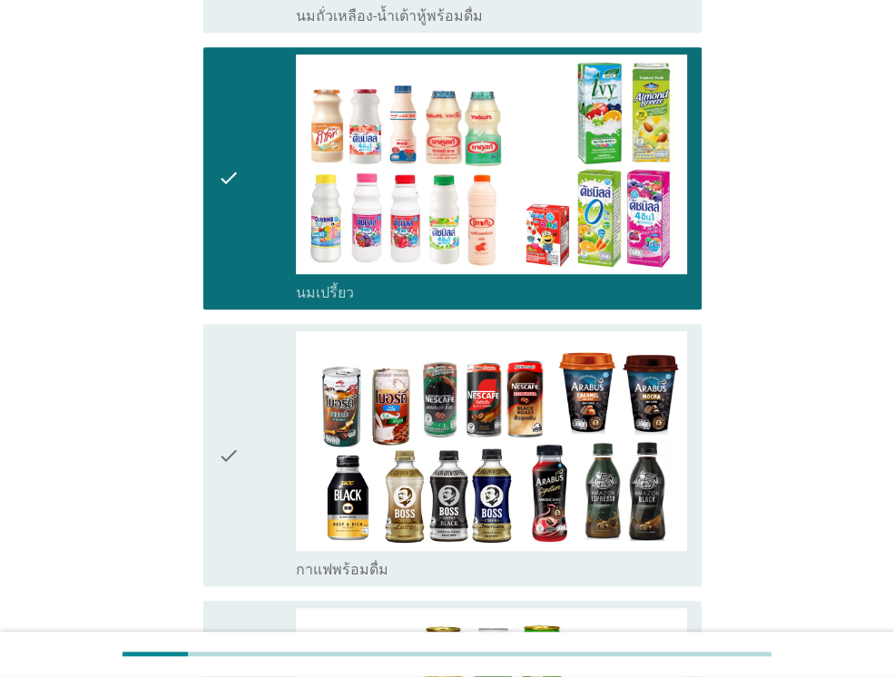
click at [251, 465] on div "check" at bounding box center [257, 455] width 78 height 248
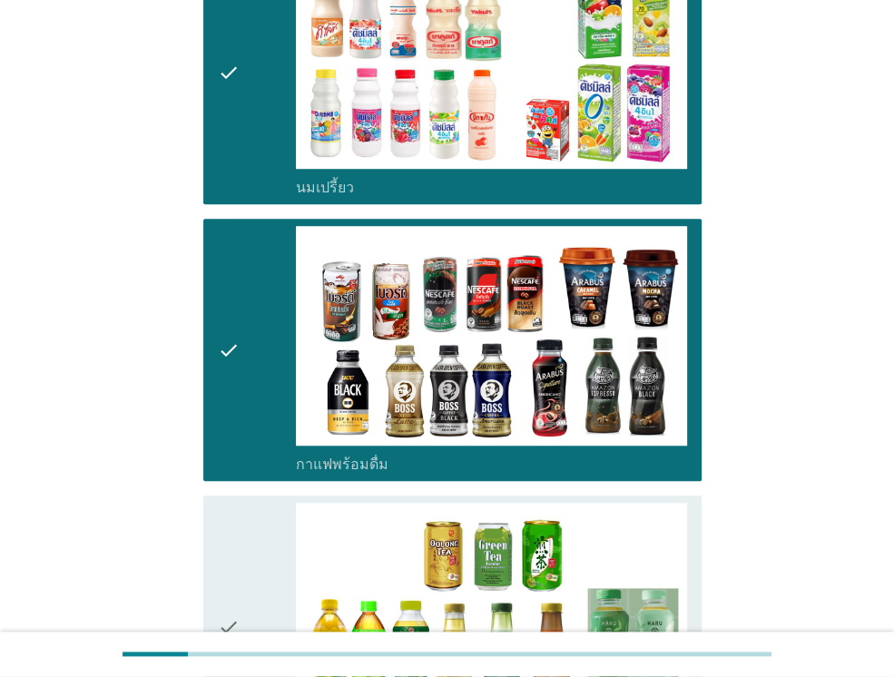
scroll to position [1180, 0]
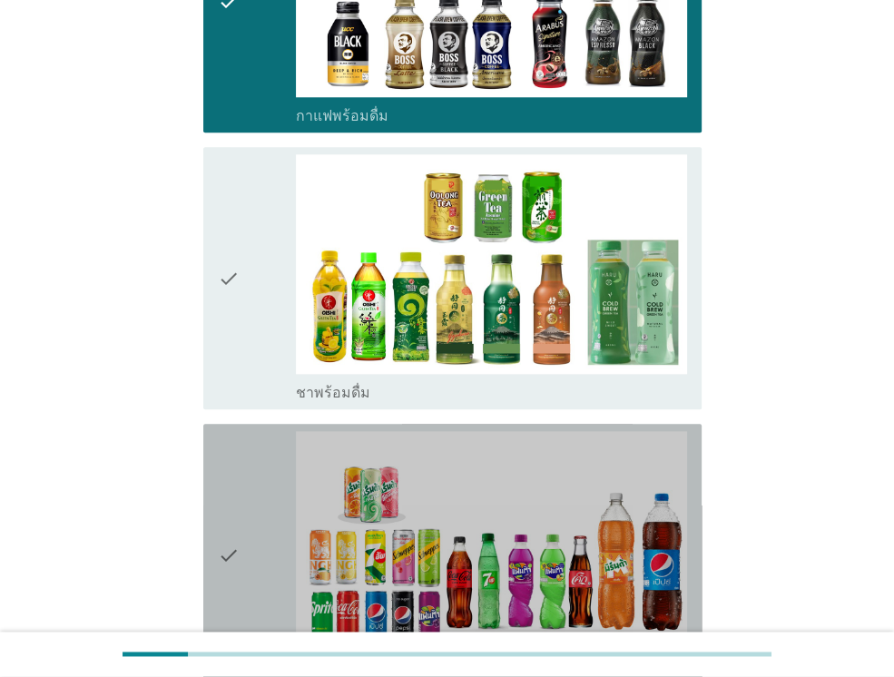
click at [259, 488] on div "check" at bounding box center [257, 555] width 78 height 248
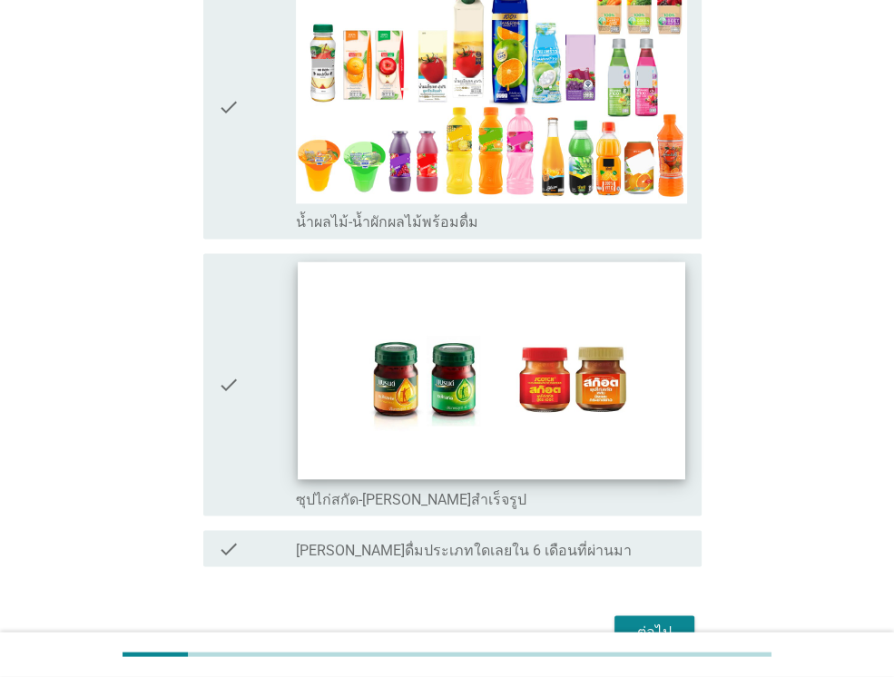
scroll to position [1907, 0]
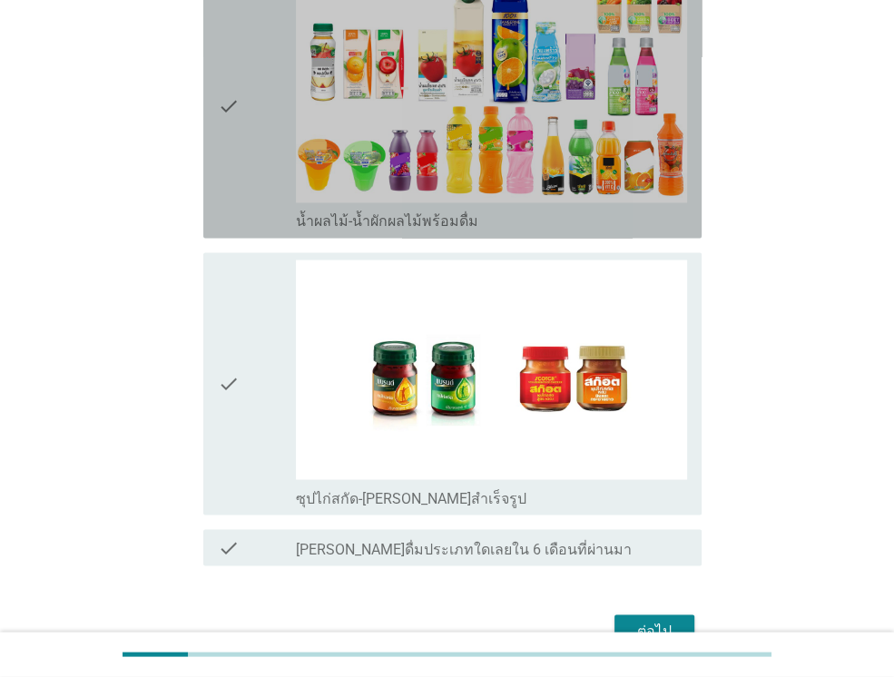
click at [268, 202] on div "check" at bounding box center [257, 107] width 78 height 248
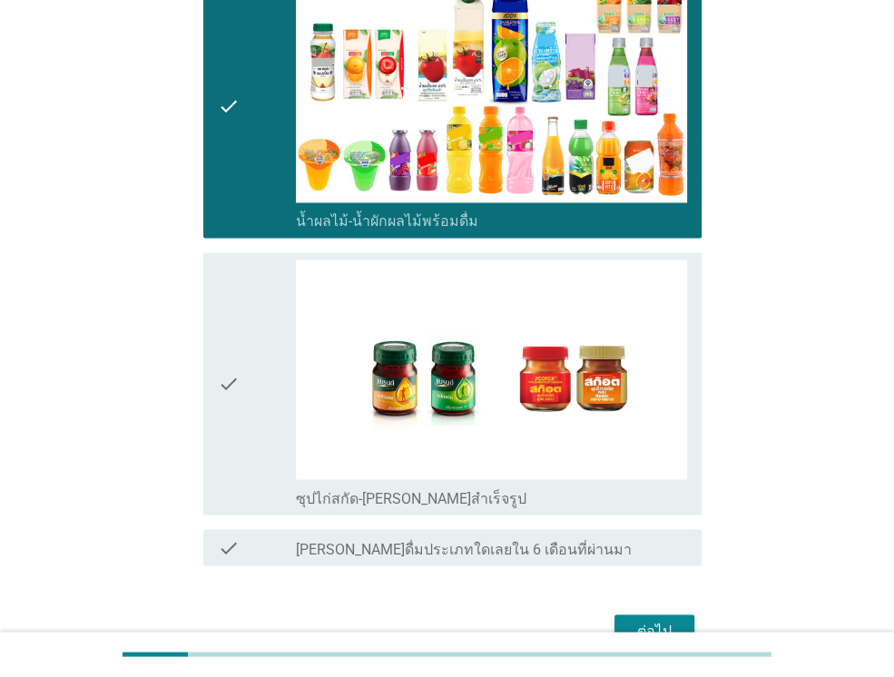
click at [668, 620] on div "ต่อไป" at bounding box center [654, 631] width 51 height 22
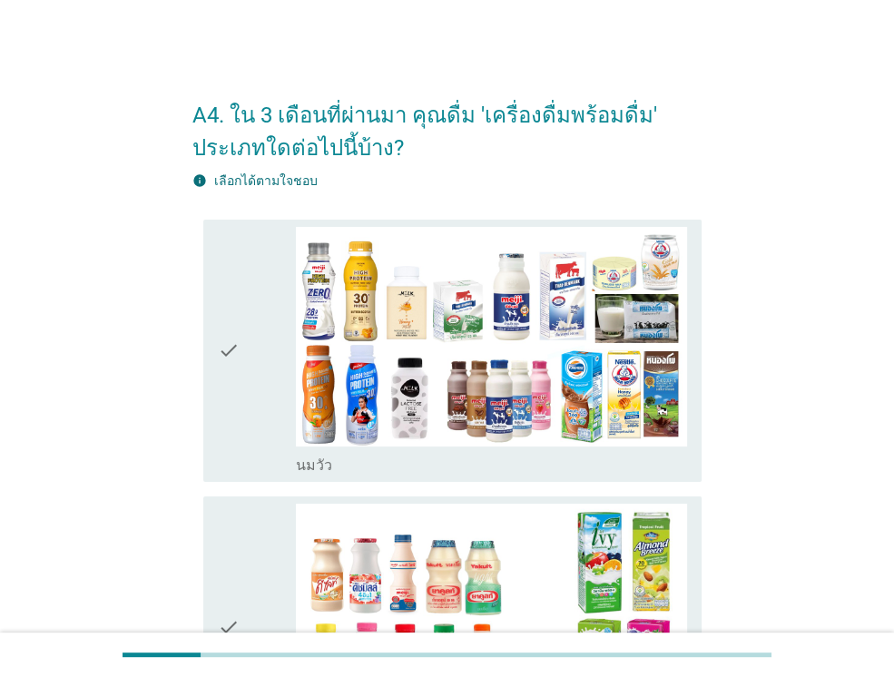
click at [222, 362] on icon "check" at bounding box center [229, 351] width 22 height 248
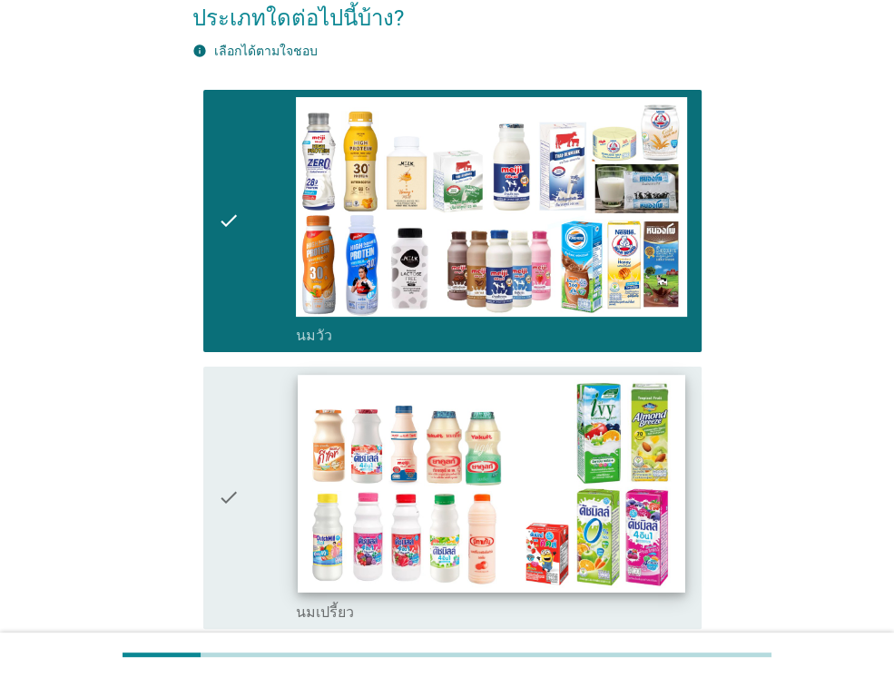
scroll to position [363, 0]
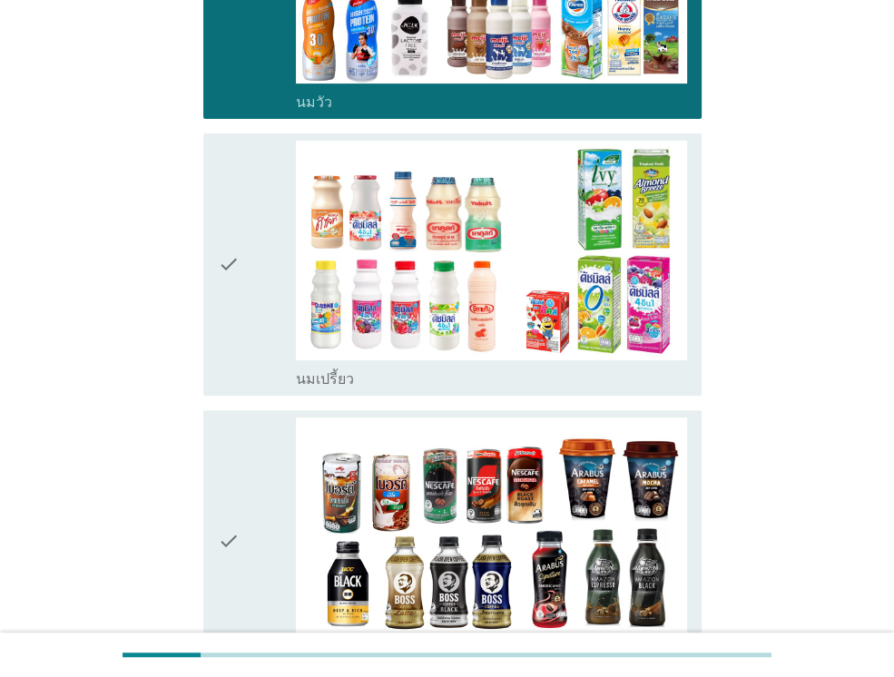
click at [241, 331] on div "check" at bounding box center [257, 265] width 78 height 248
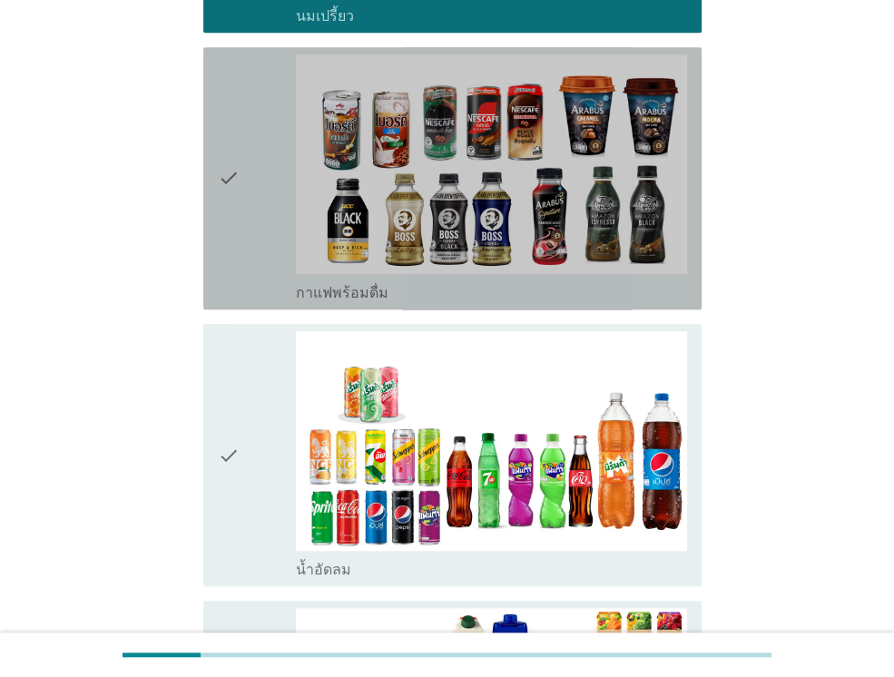
click at [247, 281] on div "check" at bounding box center [257, 178] width 78 height 248
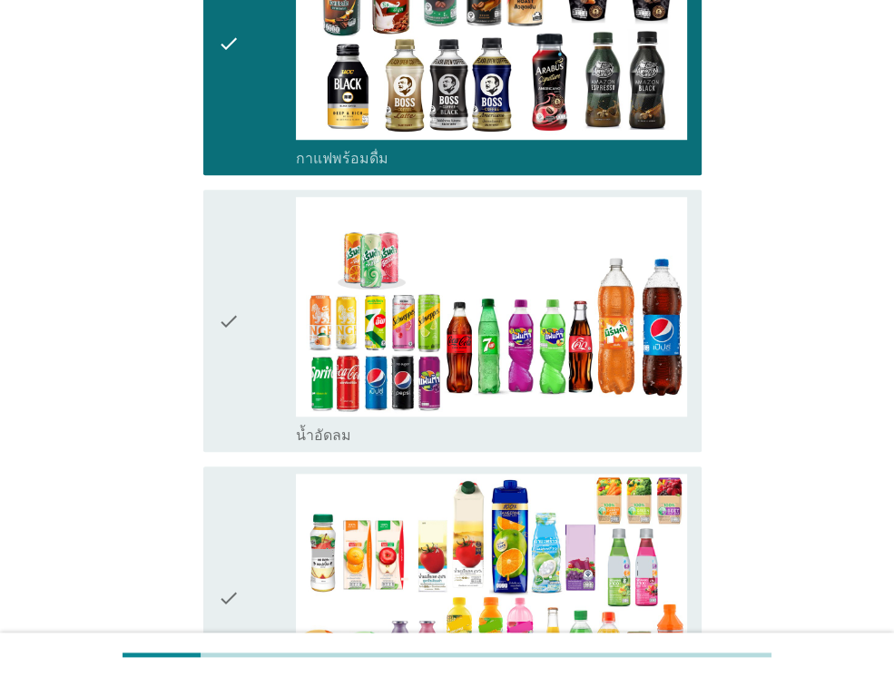
scroll to position [1089, 0]
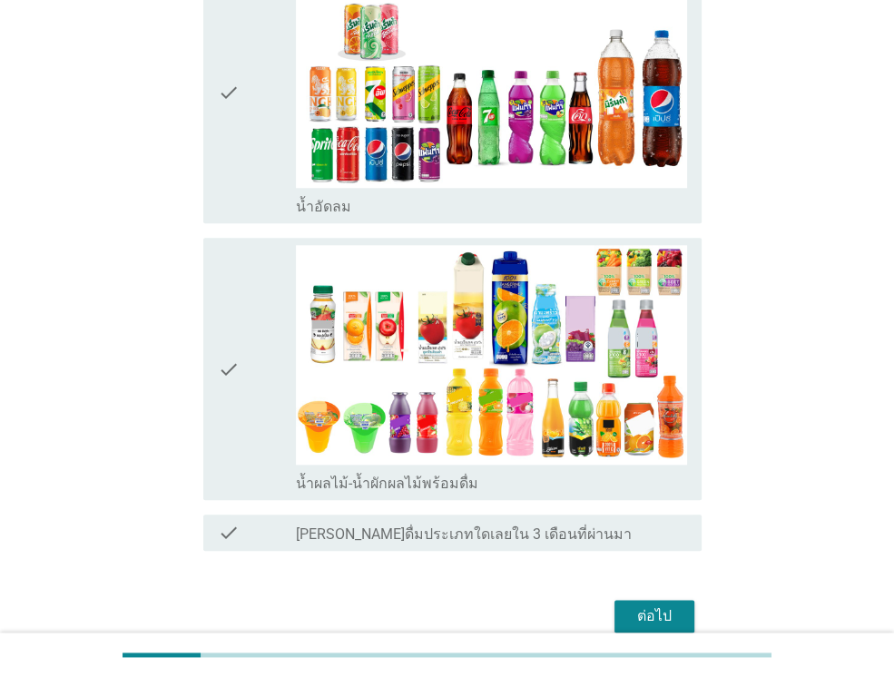
click at [251, 186] on div "check" at bounding box center [257, 92] width 78 height 248
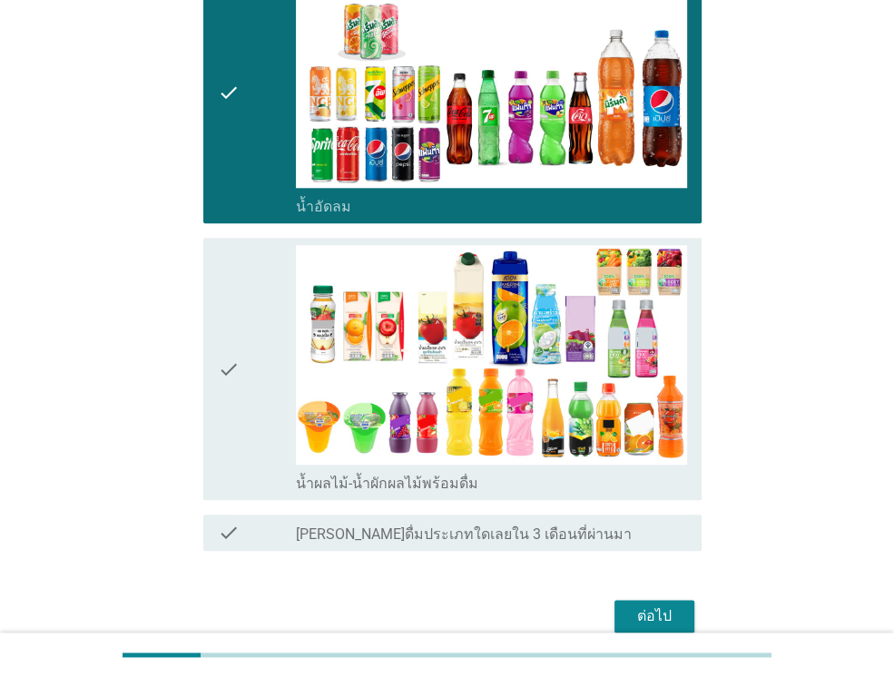
click at [646, 611] on div "ต่อไป" at bounding box center [654, 617] width 51 height 22
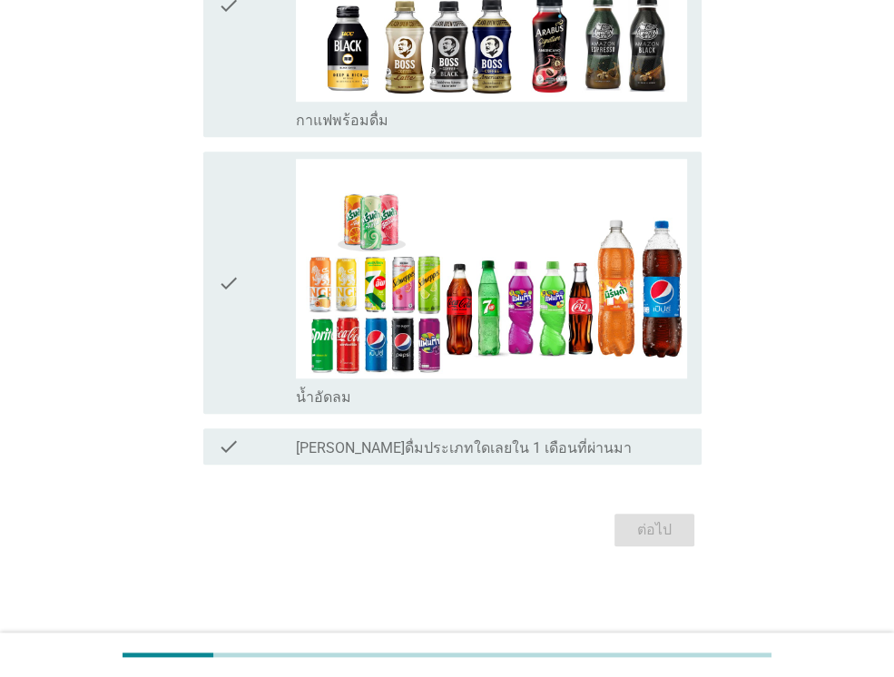
scroll to position [0, 0]
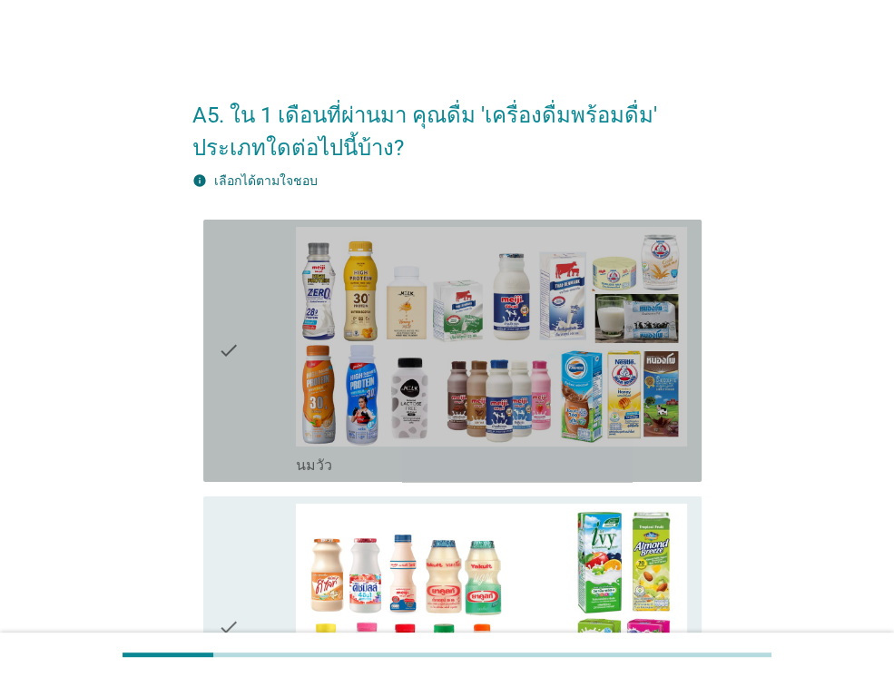
click at [230, 327] on icon "check" at bounding box center [229, 351] width 22 height 248
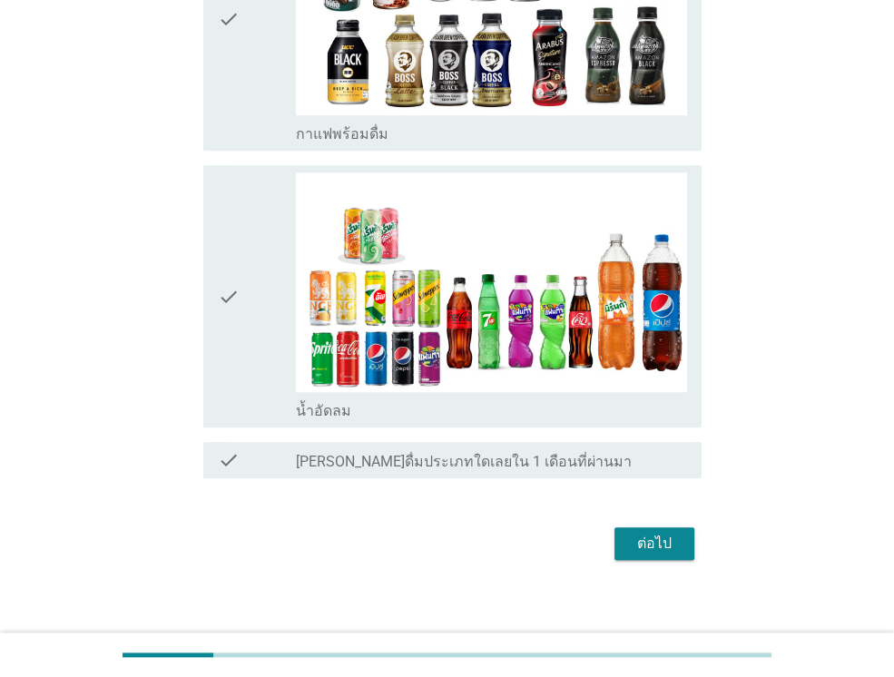
scroll to position [895, 0]
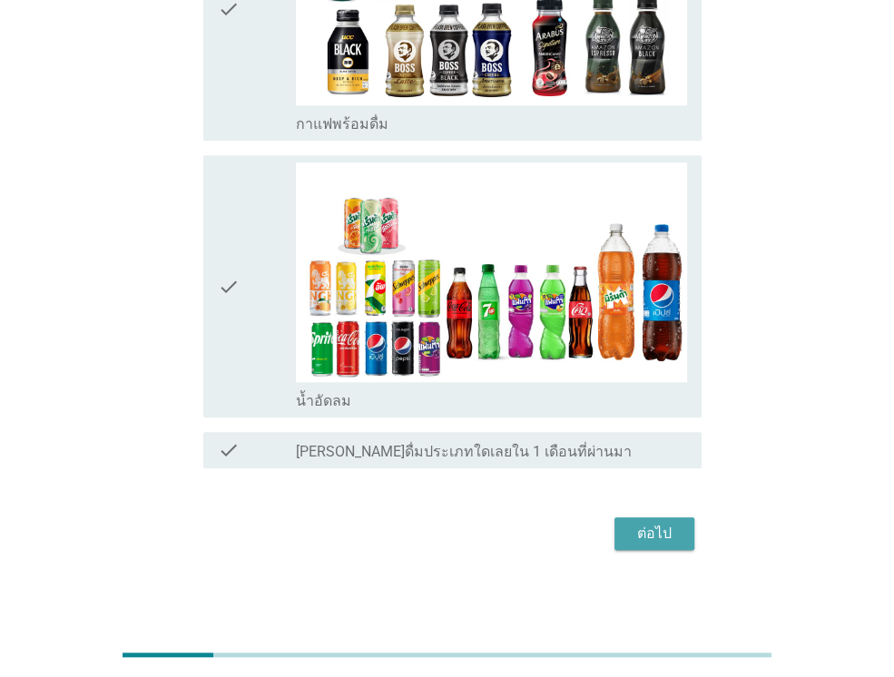
click at [654, 523] on div "ต่อไป" at bounding box center [654, 534] width 51 height 22
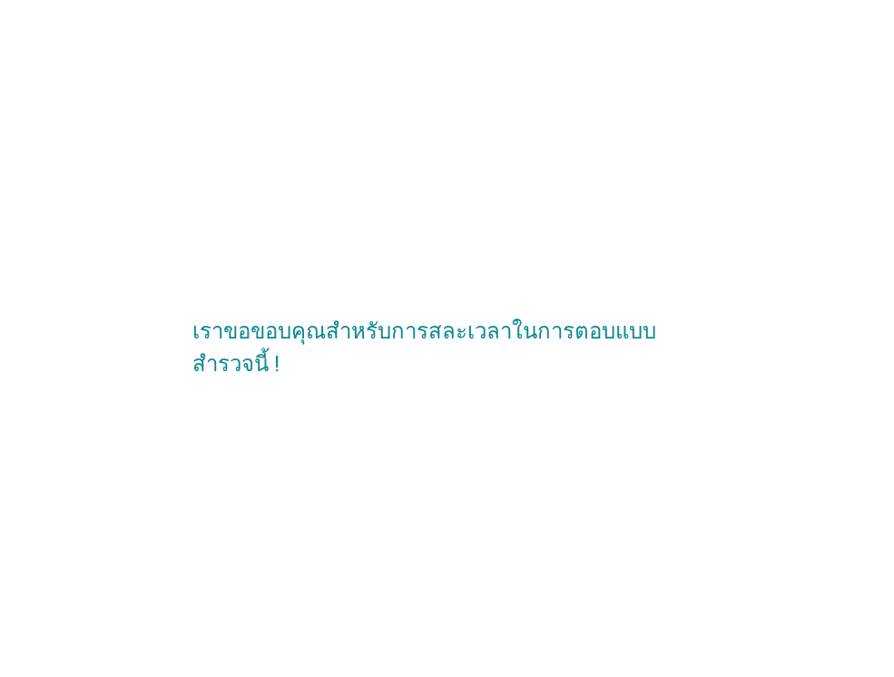
scroll to position [0, 0]
